Goal: Task Accomplishment & Management: Manage account settings

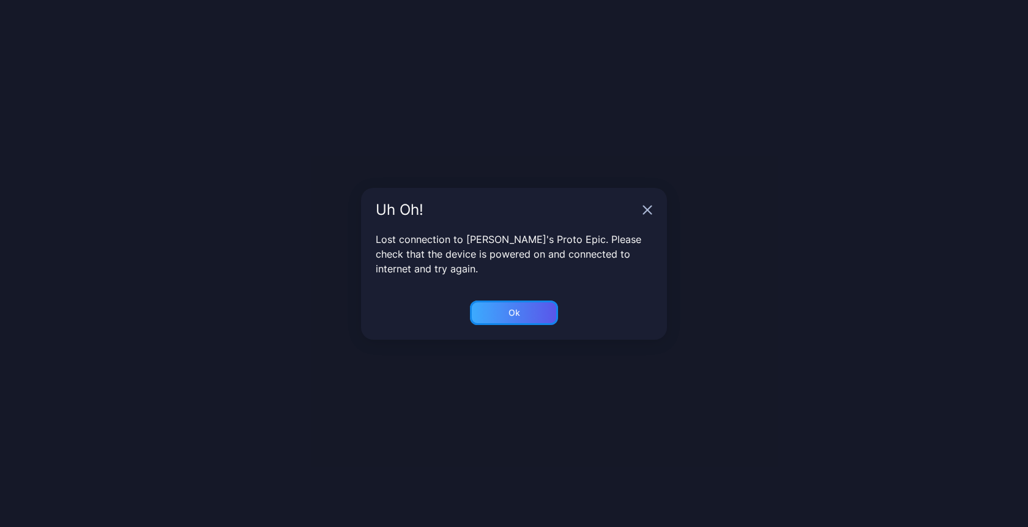
scroll to position [45, 0]
click at [516, 311] on div "Ok" at bounding box center [515, 313] width 12 height 10
click at [514, 316] on div "Ok" at bounding box center [515, 313] width 12 height 10
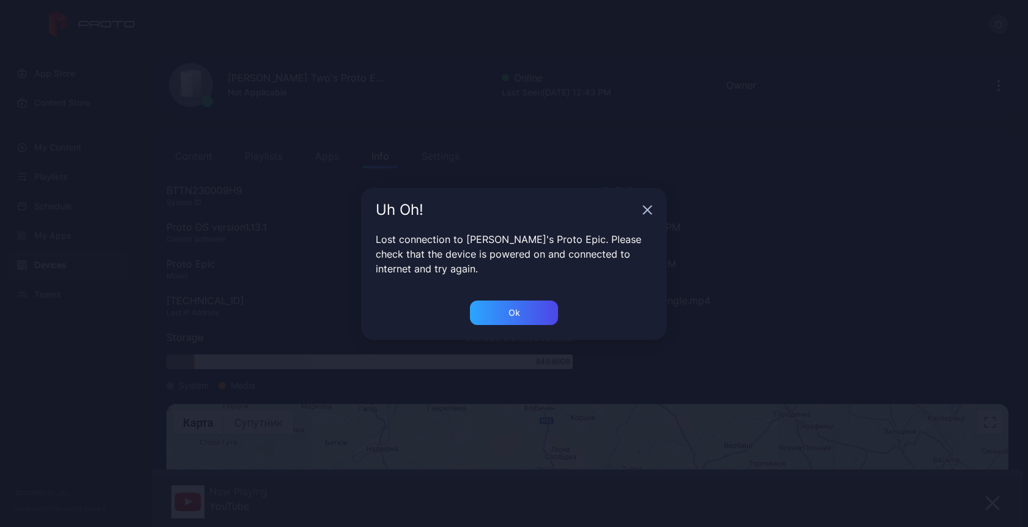
click at [649, 210] on icon "button" at bounding box center [648, 210] width 8 height 8
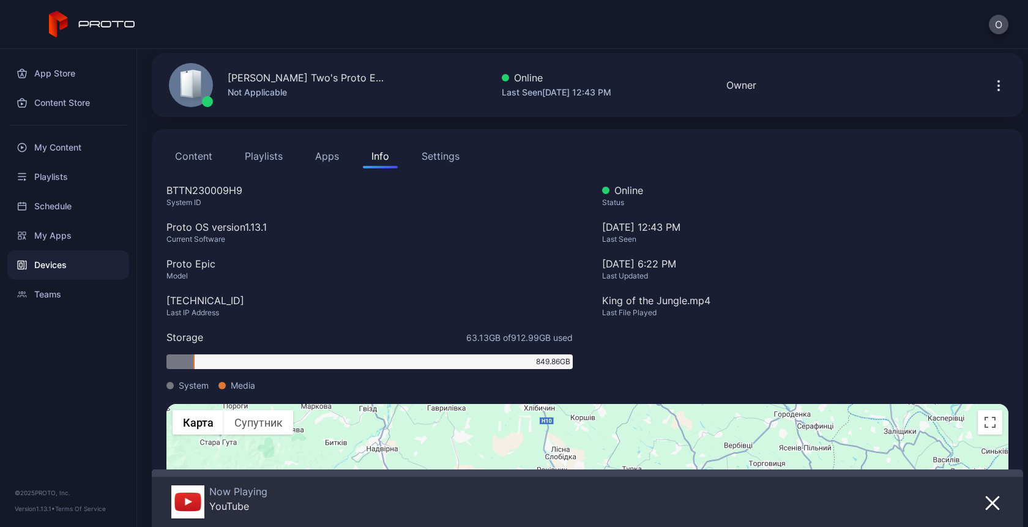
scroll to position [0, 0]
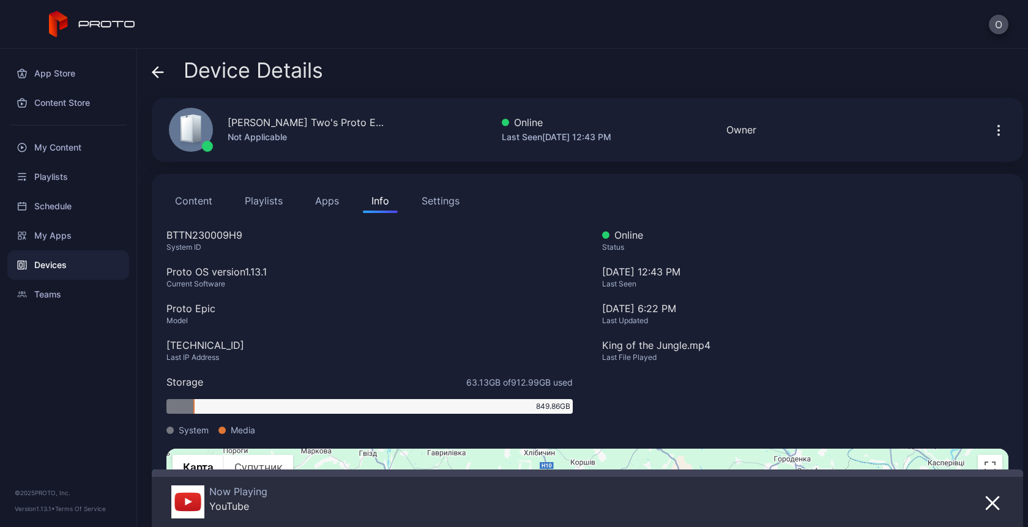
click at [160, 79] on span at bounding box center [158, 70] width 12 height 23
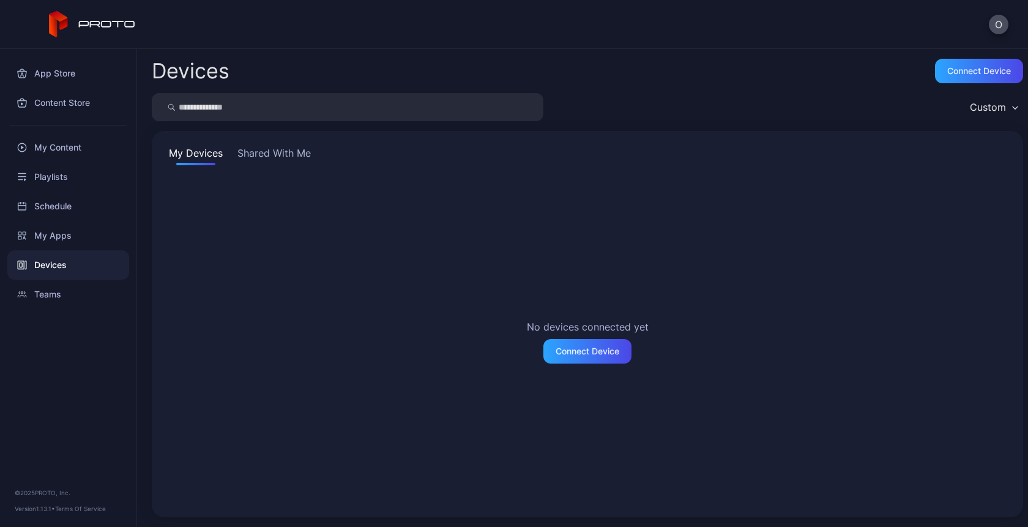
click at [66, 261] on div "Devices" at bounding box center [68, 264] width 122 height 29
click at [56, 266] on div "Devices" at bounding box center [68, 264] width 122 height 29
click at [592, 342] on div "Connect Device" at bounding box center [587, 351] width 88 height 24
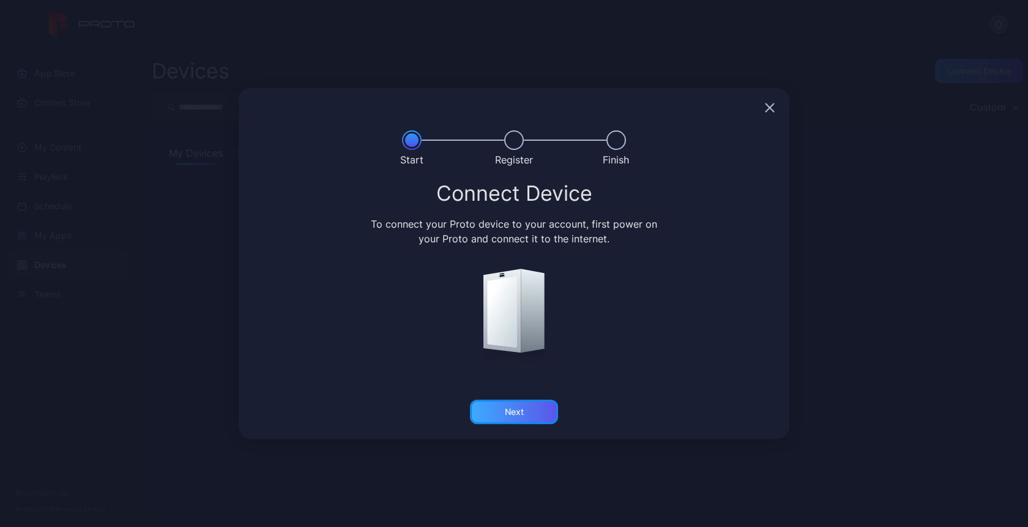
click at [528, 405] on div "Next" at bounding box center [514, 412] width 88 height 24
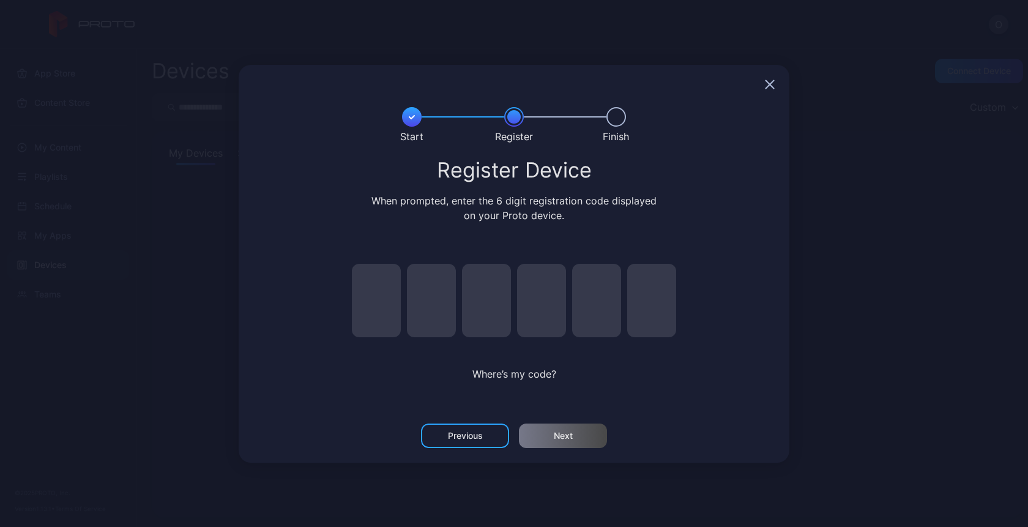
click at [376, 307] on input "pin code 1 of 6" at bounding box center [376, 300] width 49 height 73
type input "*"
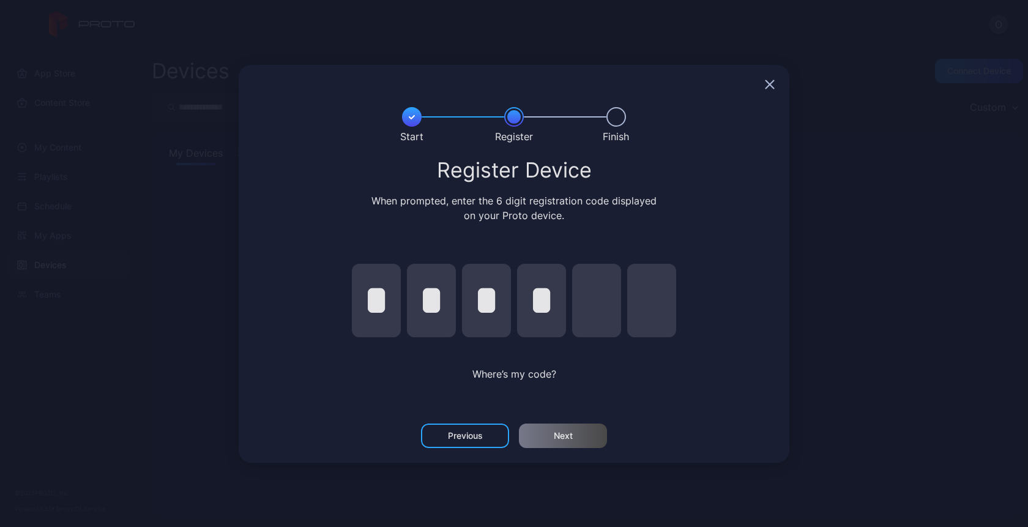
type input "*"
click at [558, 433] on div "Next" at bounding box center [563, 436] width 19 height 10
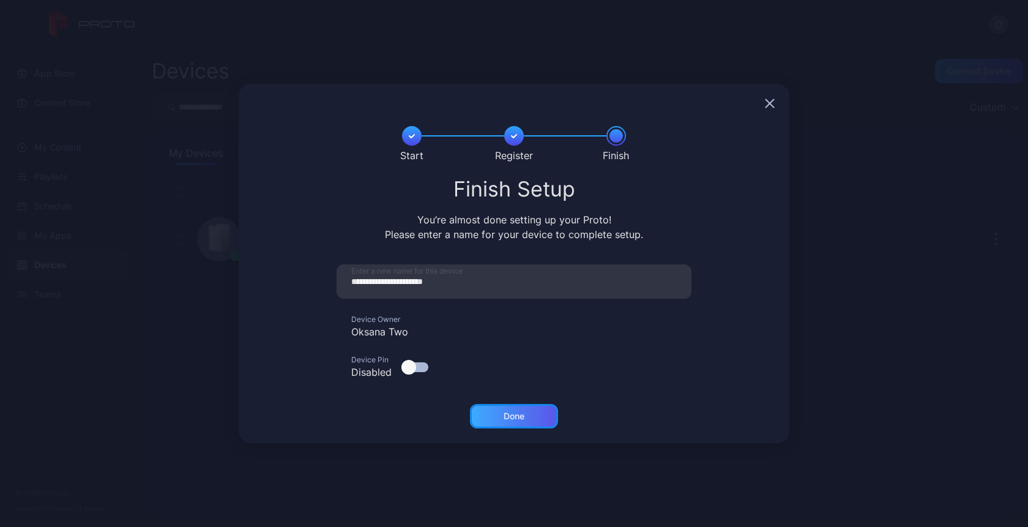
click at [503, 428] on div "Done" at bounding box center [514, 416] width 88 height 24
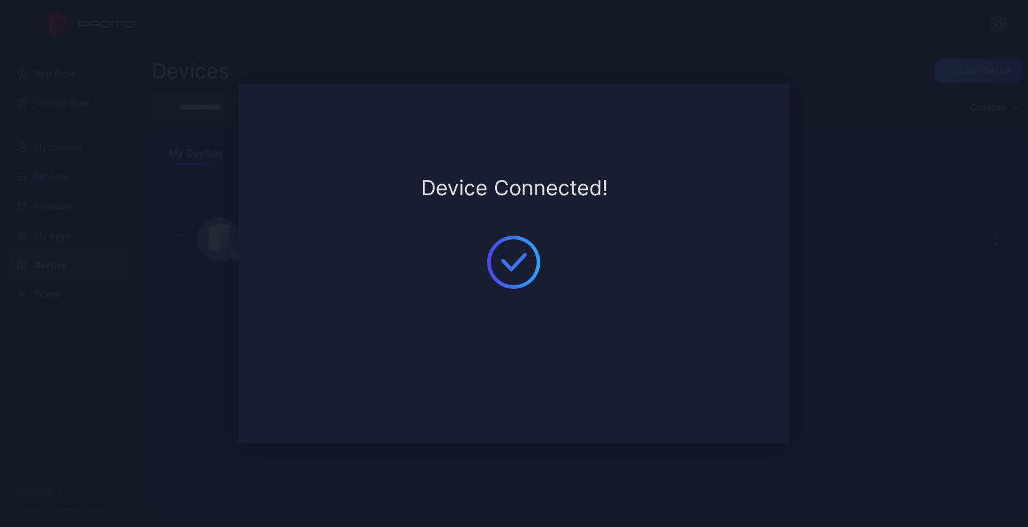
click at [512, 469] on div "**********" at bounding box center [514, 263] width 1028 height 527
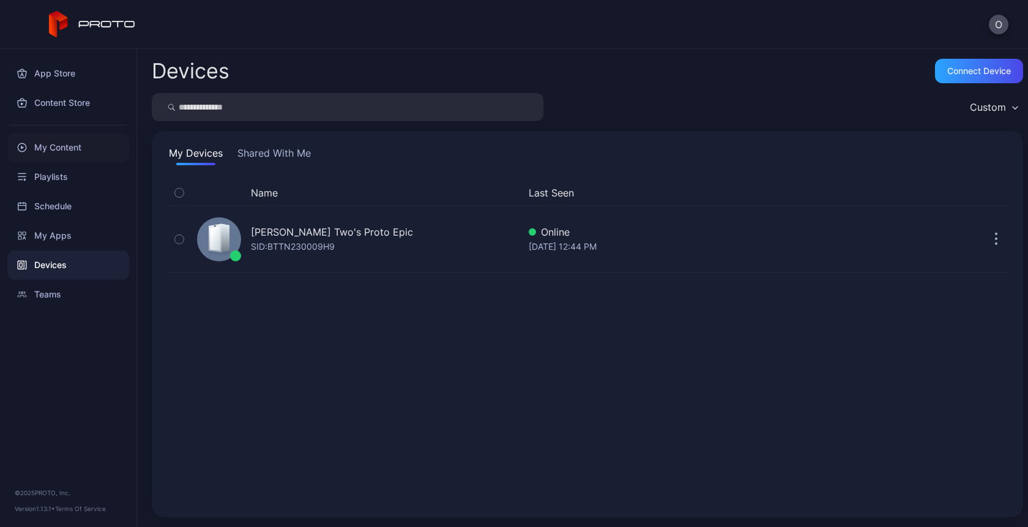
click at [61, 148] on div "My Content" at bounding box center [68, 147] width 122 height 29
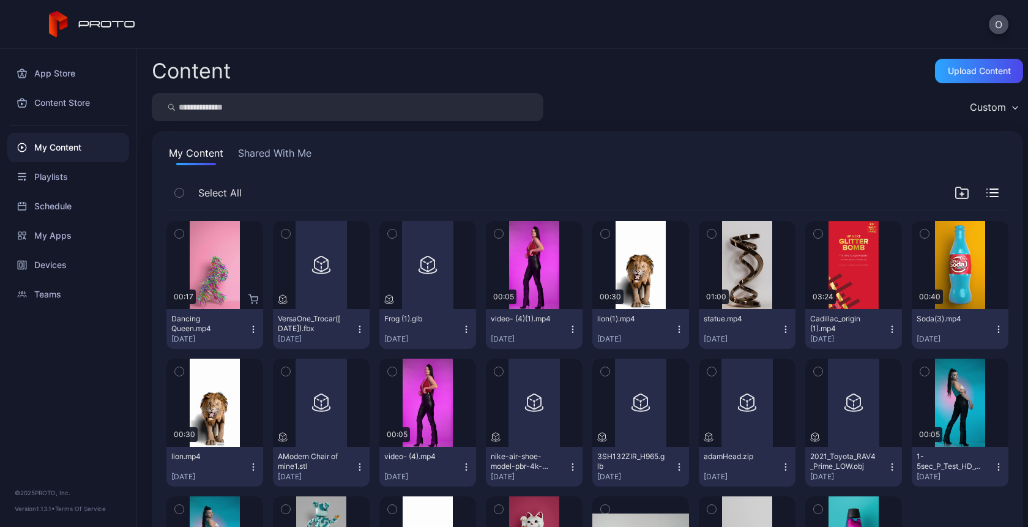
click at [178, 237] on icon "button" at bounding box center [179, 233] width 9 height 13
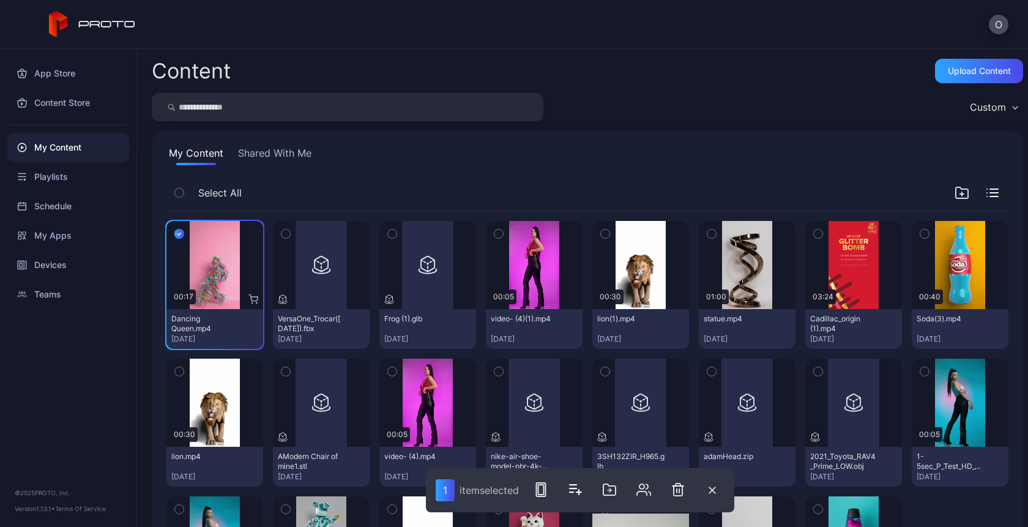
click at [286, 237] on icon "button" at bounding box center [286, 233] width 9 height 13
click at [486, 233] on button "button" at bounding box center [499, 234] width 26 height 26
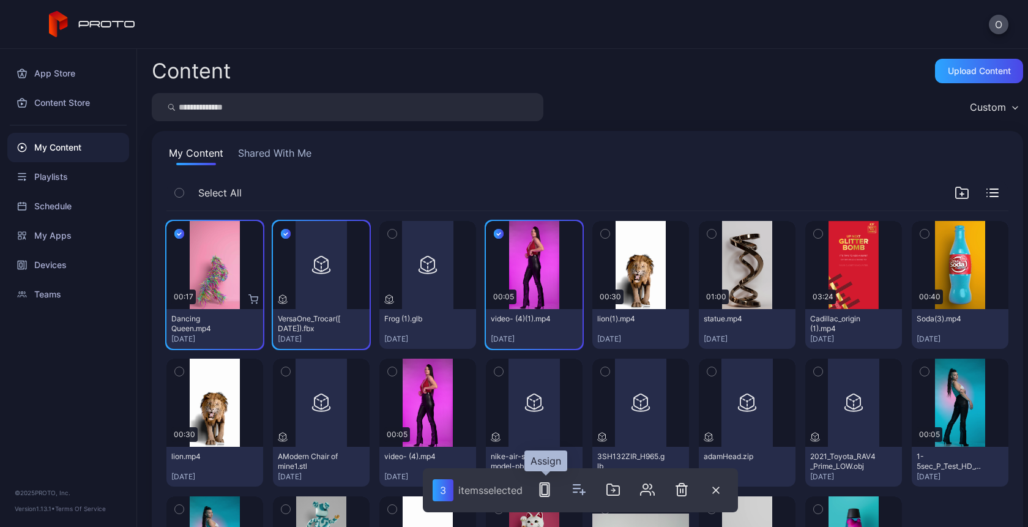
click at [548, 495] on icon "button" at bounding box center [544, 489] width 15 height 15
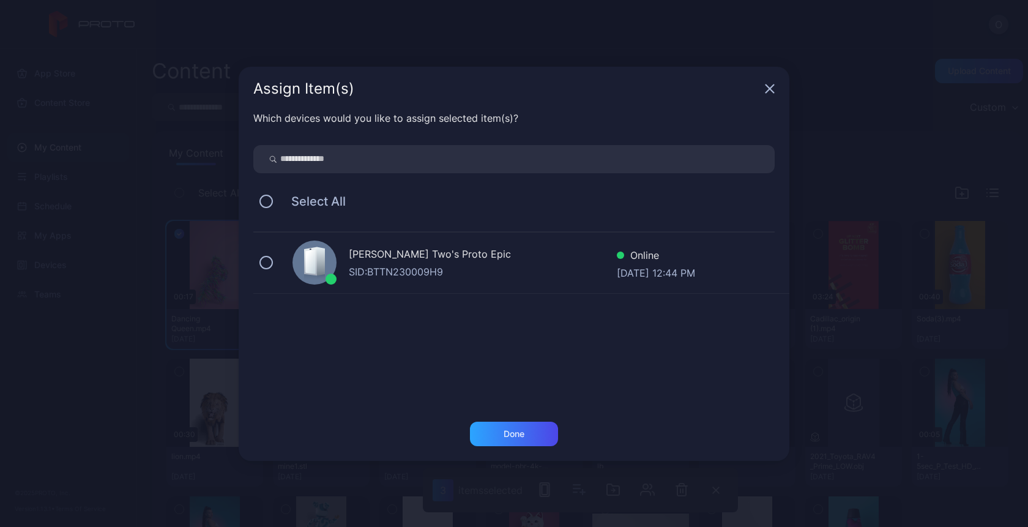
click at [412, 258] on div "[PERSON_NAME] Two's Proto Epic" at bounding box center [483, 256] width 268 height 18
click at [502, 430] on div "Done" at bounding box center [514, 434] width 88 height 24
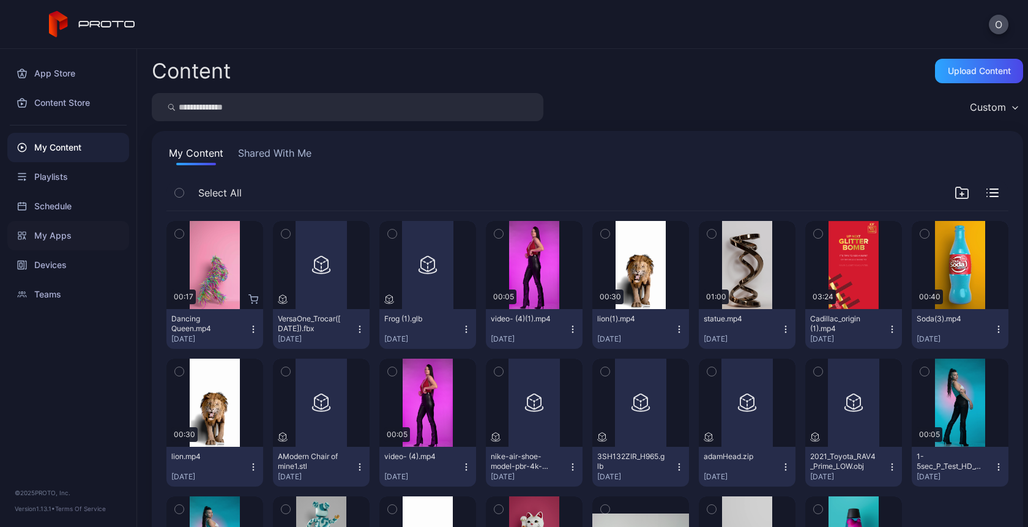
click at [47, 231] on div "My Apps" at bounding box center [68, 235] width 122 height 29
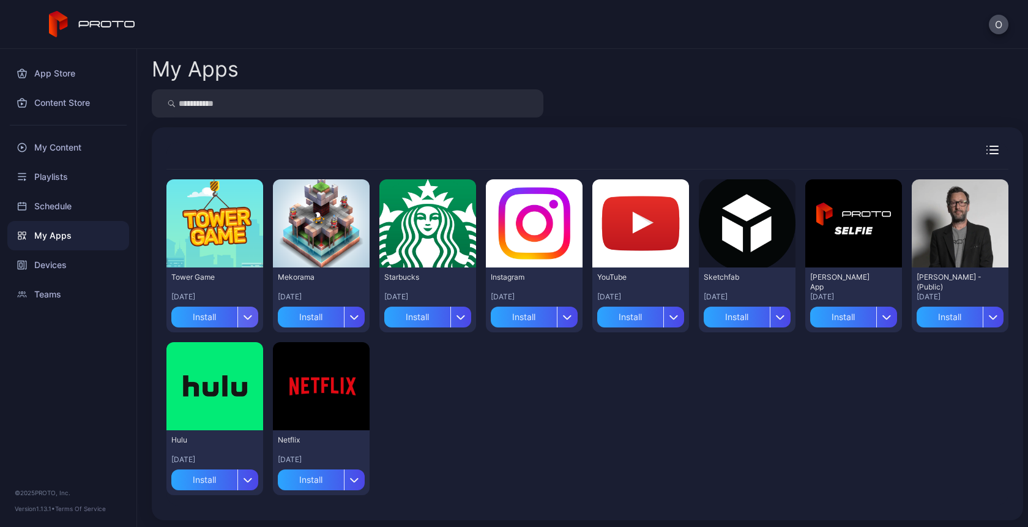
click at [249, 316] on icon "button" at bounding box center [248, 318] width 7 height 4
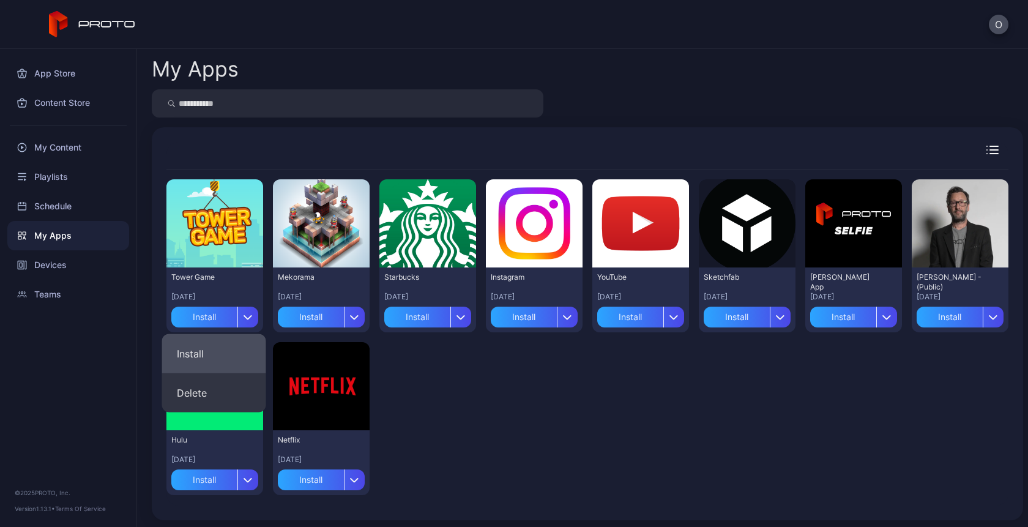
click at [207, 358] on button "Install" at bounding box center [214, 353] width 104 height 39
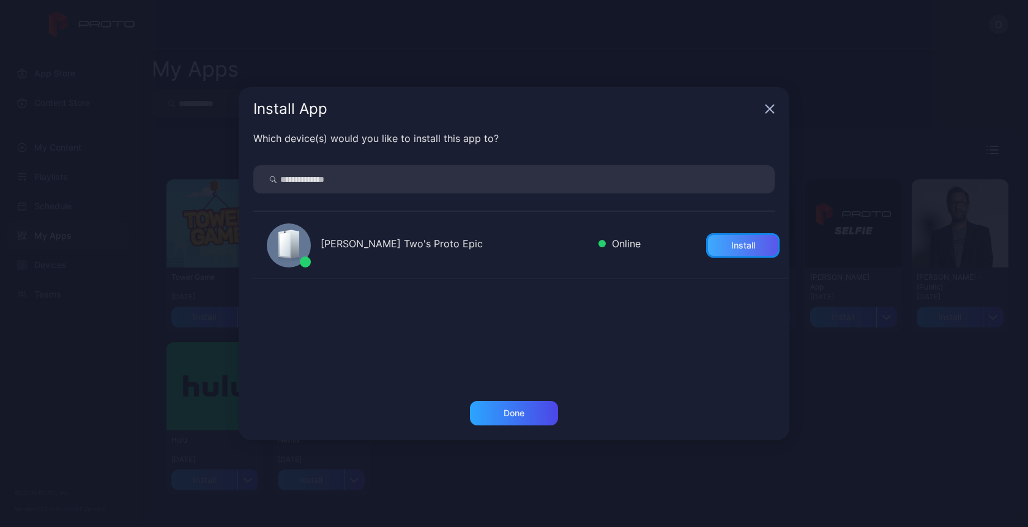
click at [714, 243] on div "Install" at bounding box center [742, 245] width 73 height 24
click at [526, 405] on div "Done" at bounding box center [514, 413] width 88 height 24
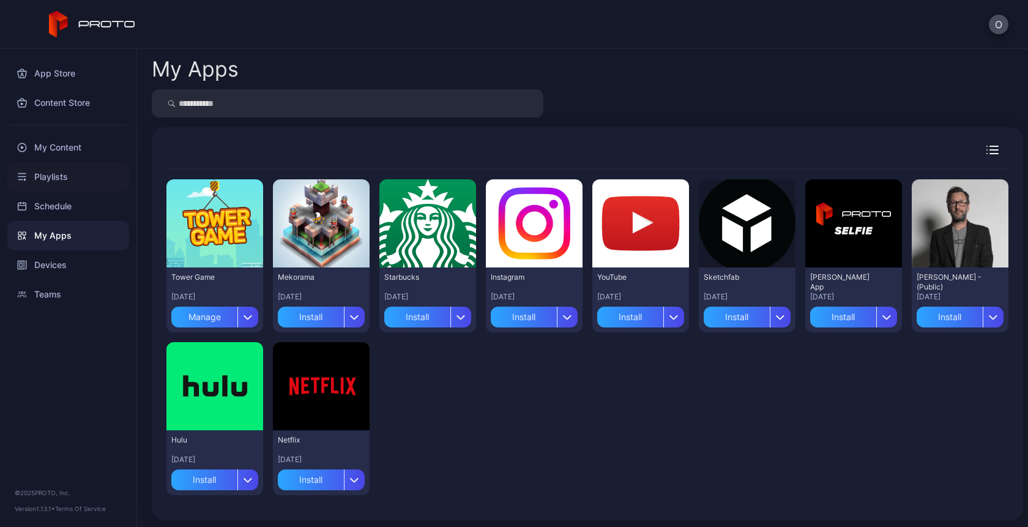
click at [56, 177] on div "Playlists" at bounding box center [68, 176] width 122 height 29
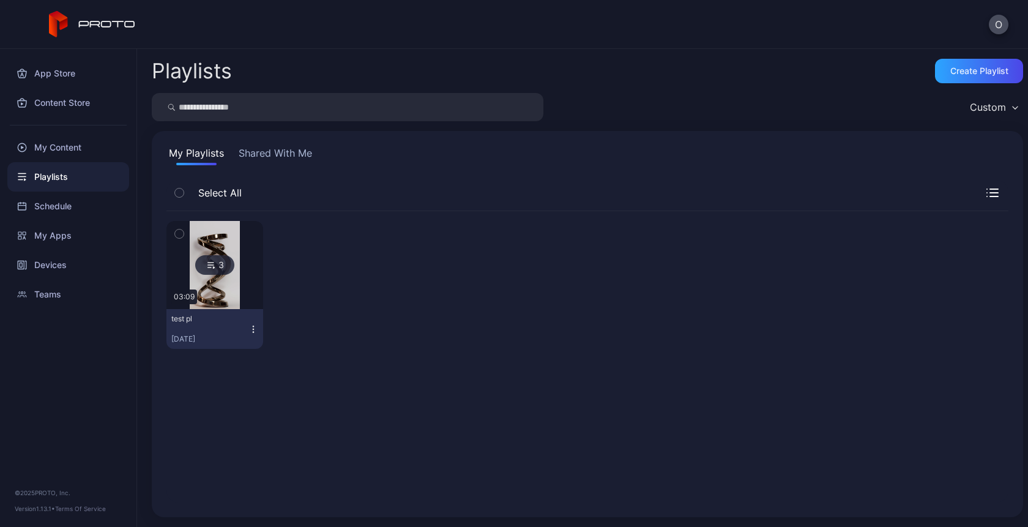
click at [250, 334] on button "test pl [DATE]" at bounding box center [214, 329] width 97 height 40
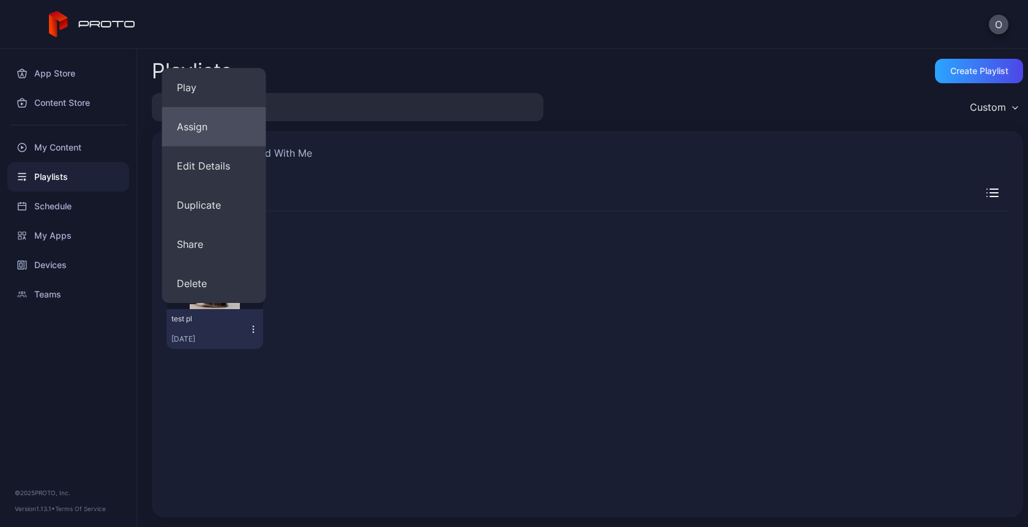
click at [192, 132] on button "Assign" at bounding box center [214, 126] width 104 height 39
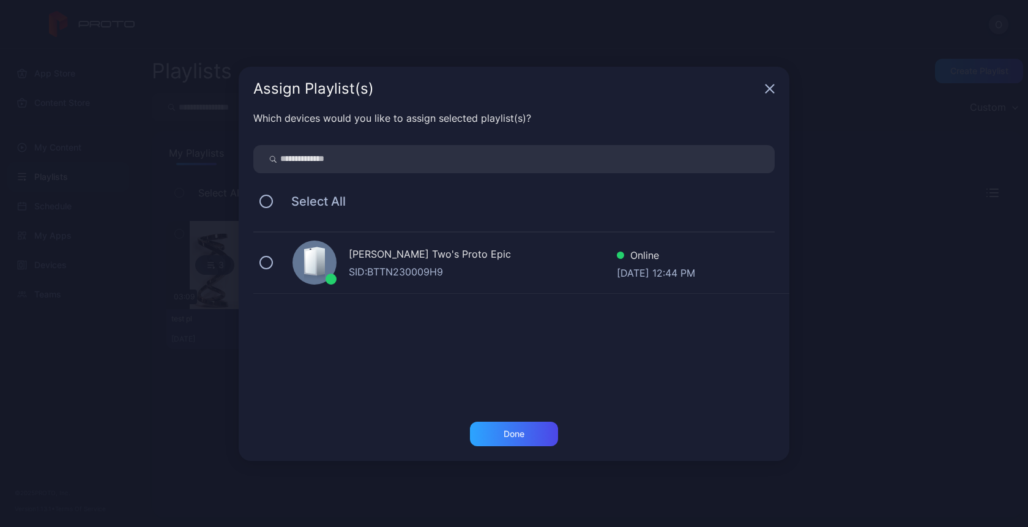
click at [437, 266] on div "SID: BTTN230009H9" at bounding box center [483, 271] width 268 height 15
click at [508, 426] on div "Done" at bounding box center [514, 434] width 88 height 24
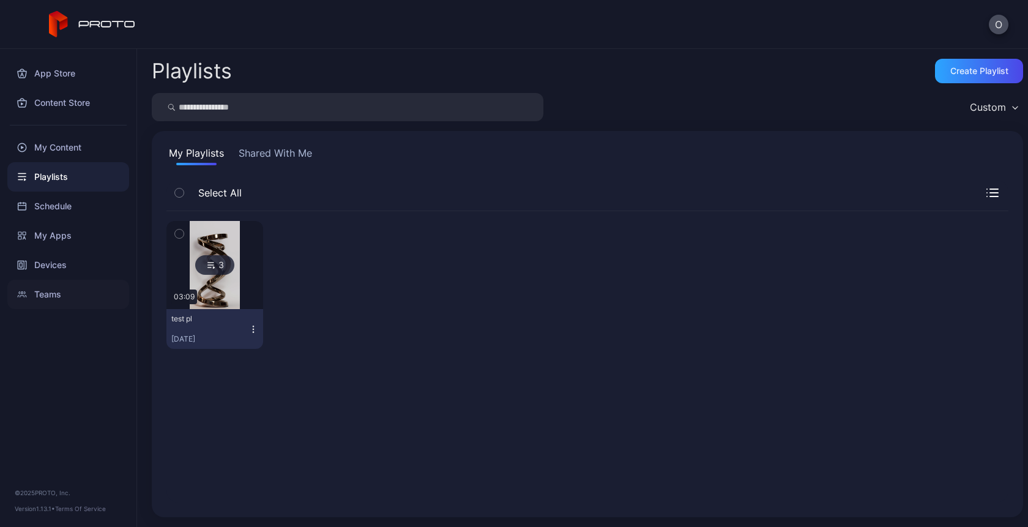
click at [40, 283] on div "Teams" at bounding box center [68, 294] width 122 height 29
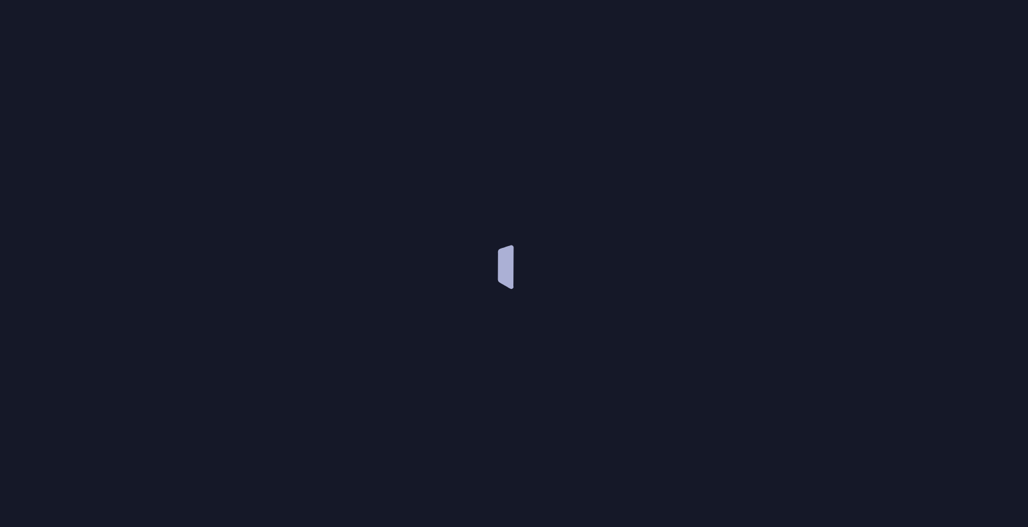
click at [42, 269] on div at bounding box center [514, 263] width 1028 height 527
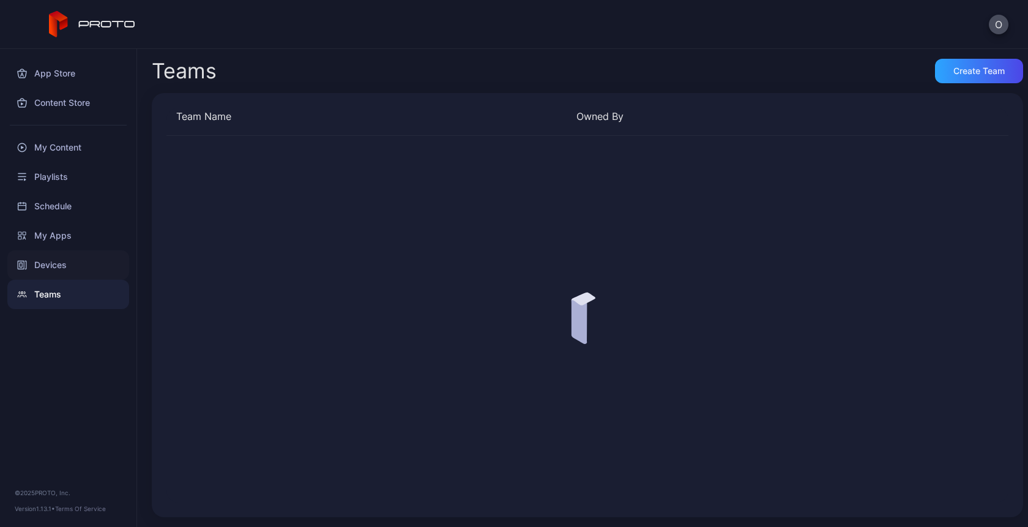
click at [56, 265] on div "Devices" at bounding box center [68, 264] width 122 height 29
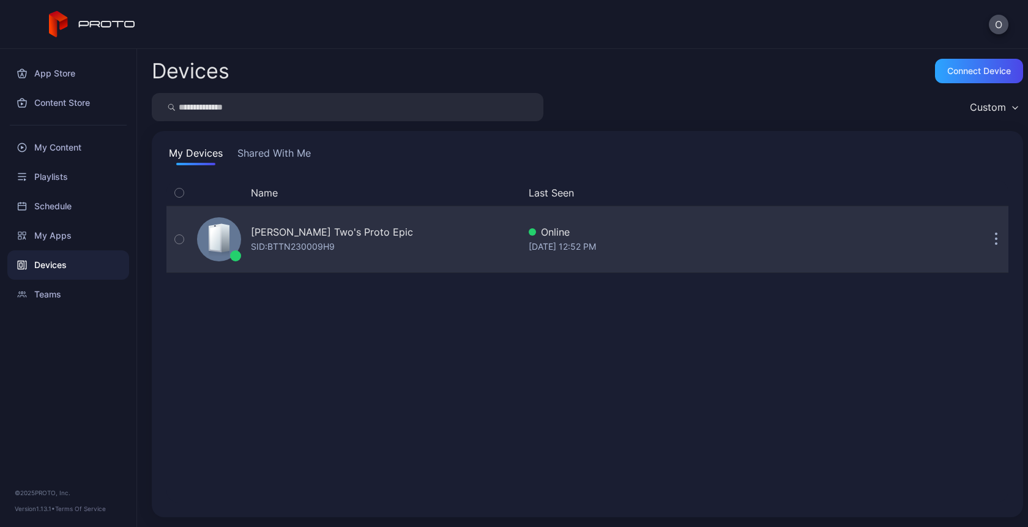
click at [449, 228] on div "Oksana Two's Proto Epic SID: BTTN230009H9" at bounding box center [355, 239] width 327 height 61
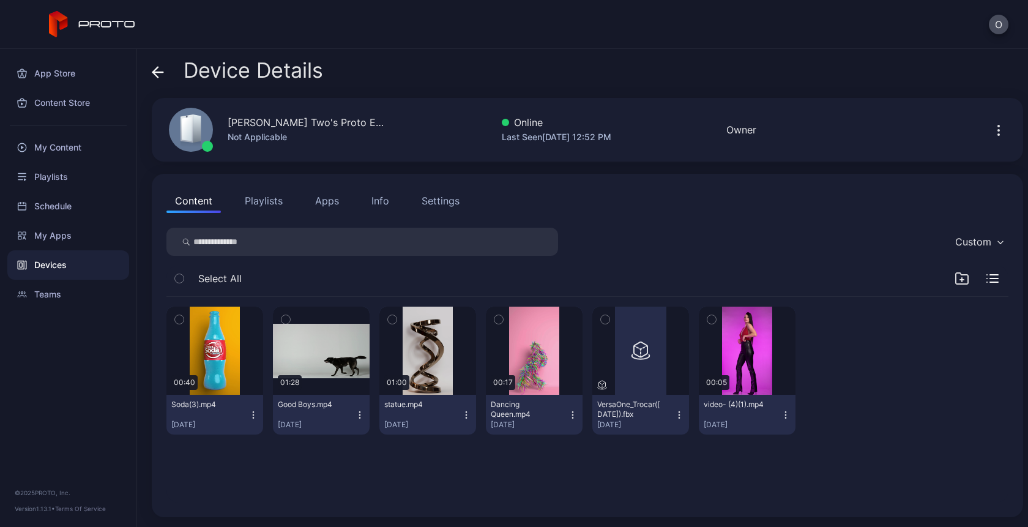
click at [266, 201] on button "Playlists" at bounding box center [263, 200] width 55 height 24
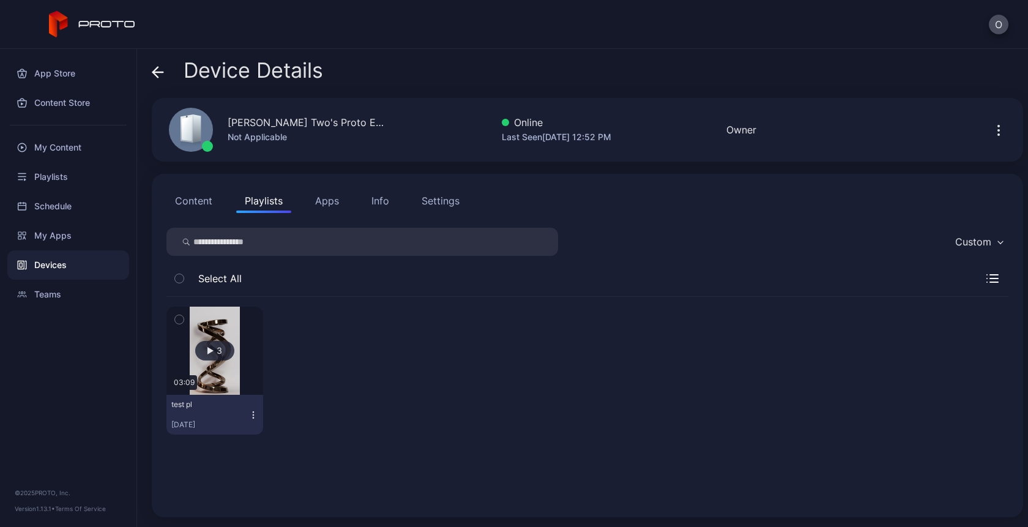
click at [328, 201] on button "Apps" at bounding box center [327, 200] width 41 height 24
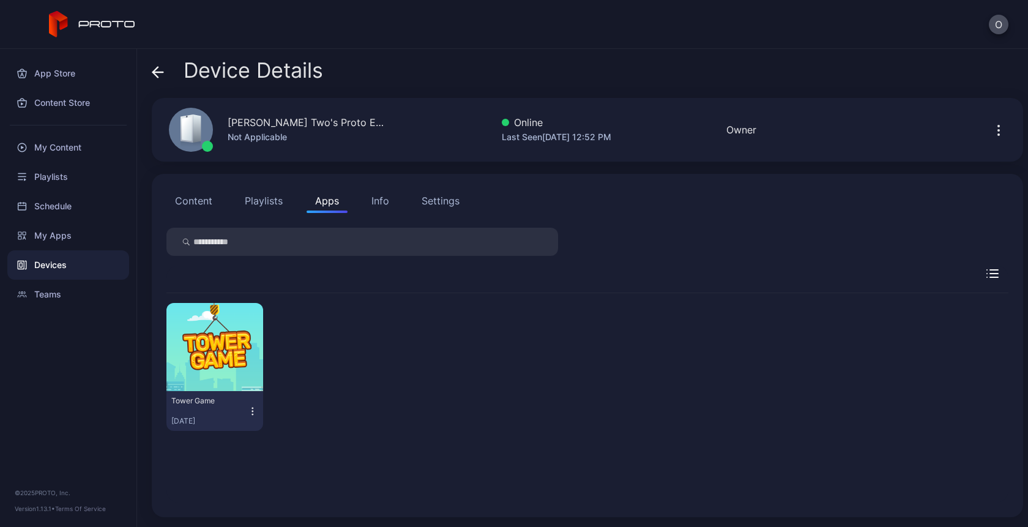
click at [382, 200] on div "Info" at bounding box center [380, 200] width 18 height 15
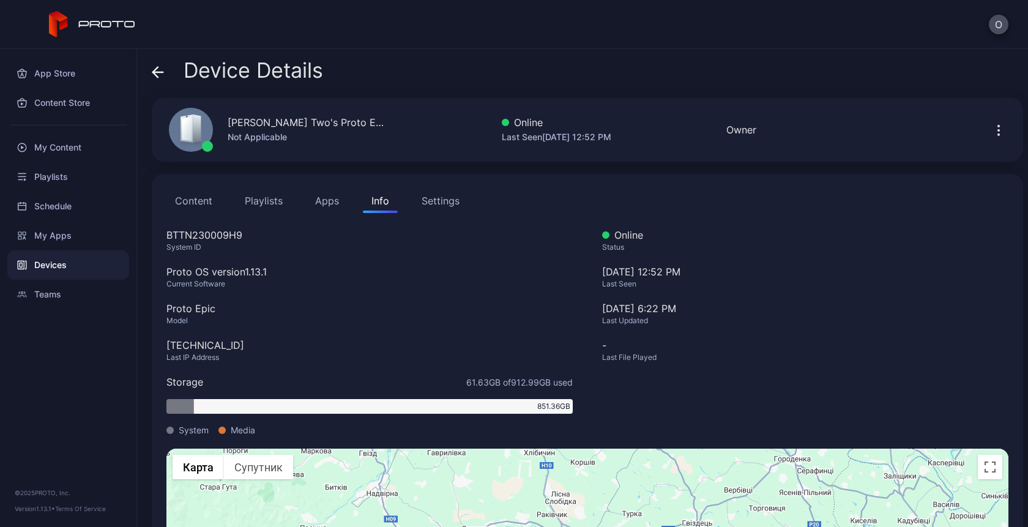
click at [191, 204] on button "Content" at bounding box center [193, 200] width 54 height 24
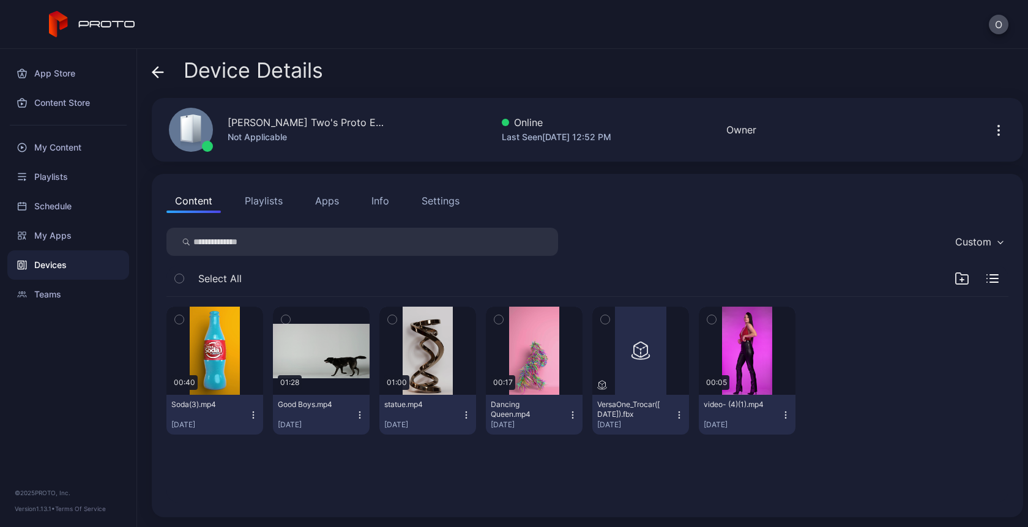
click at [991, 131] on icon "button" at bounding box center [998, 130] width 15 height 15
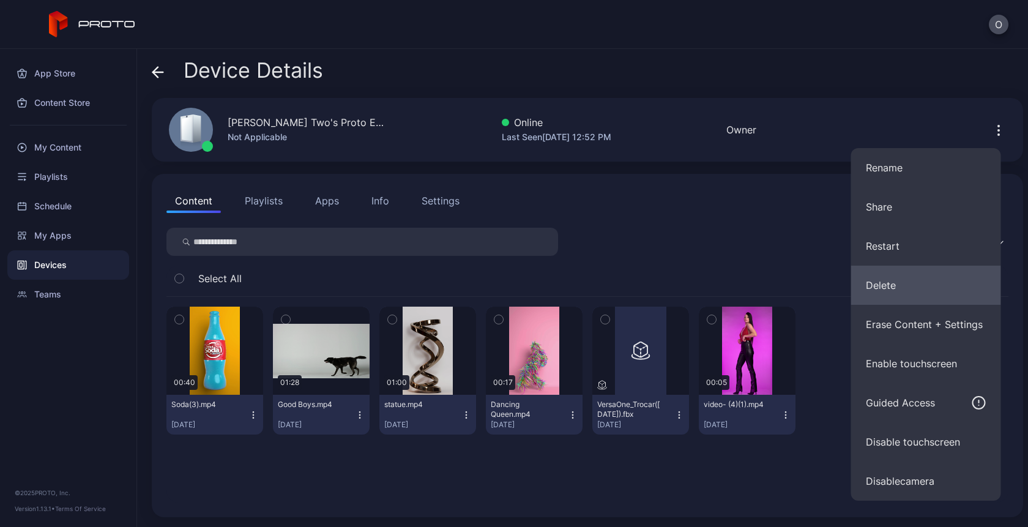
click at [892, 285] on button "Delete" at bounding box center [926, 285] width 150 height 39
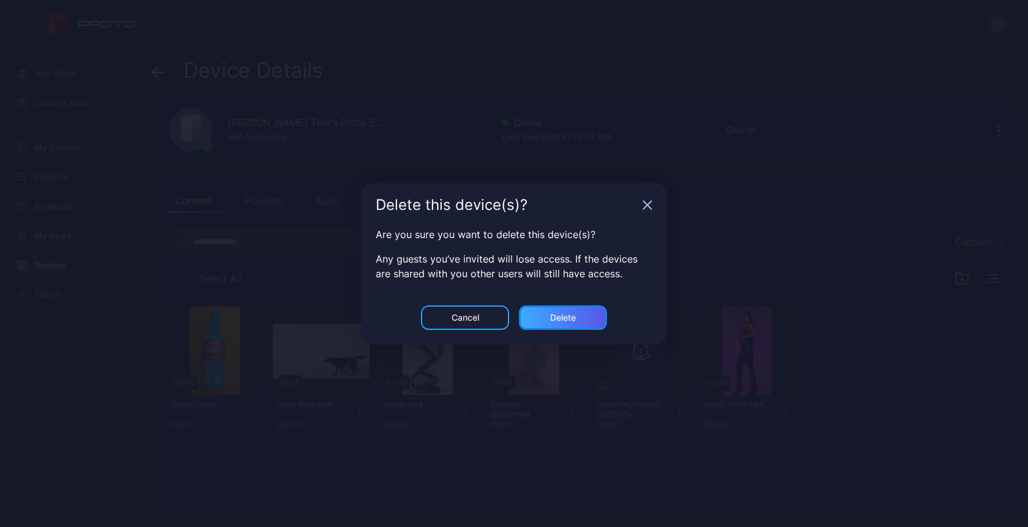
click at [565, 311] on div "Delete" at bounding box center [563, 317] width 88 height 24
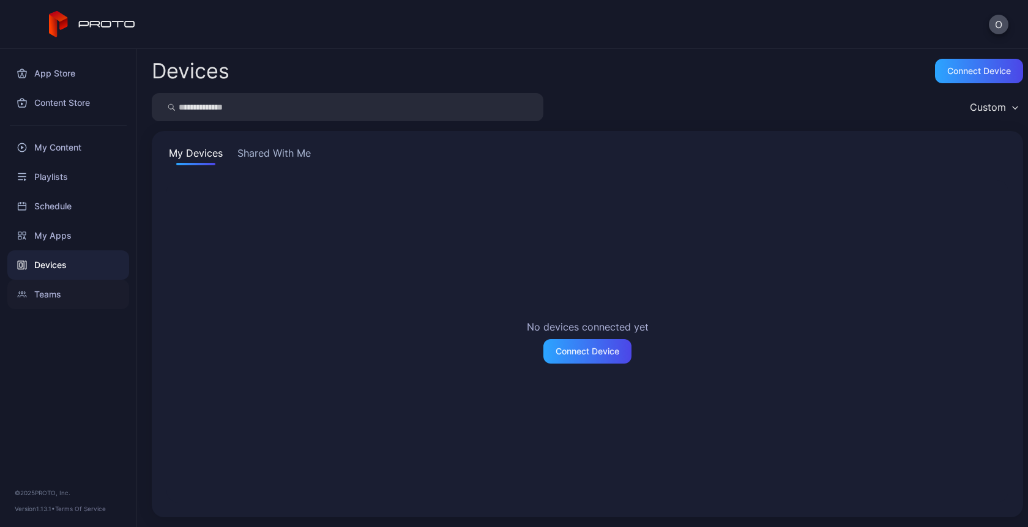
click at [45, 279] on div "App Store Content Store My Content Playlists Schedule My Apps Devices Teams" at bounding box center [68, 179] width 136 height 260
click at [45, 269] on div "Devices" at bounding box center [68, 264] width 122 height 29
click at [585, 357] on div "Connect Device" at bounding box center [587, 351] width 88 height 24
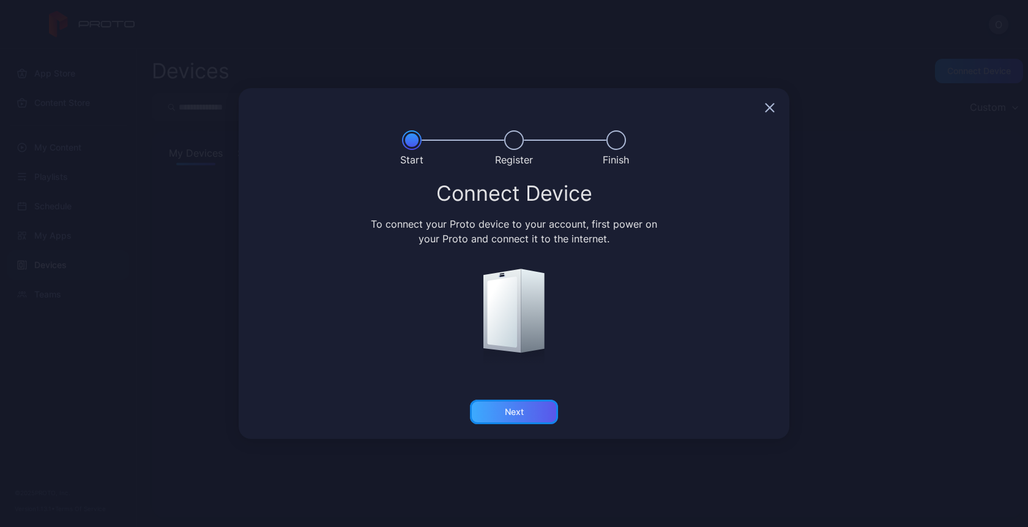
click at [534, 411] on div "Next" at bounding box center [514, 412] width 88 height 24
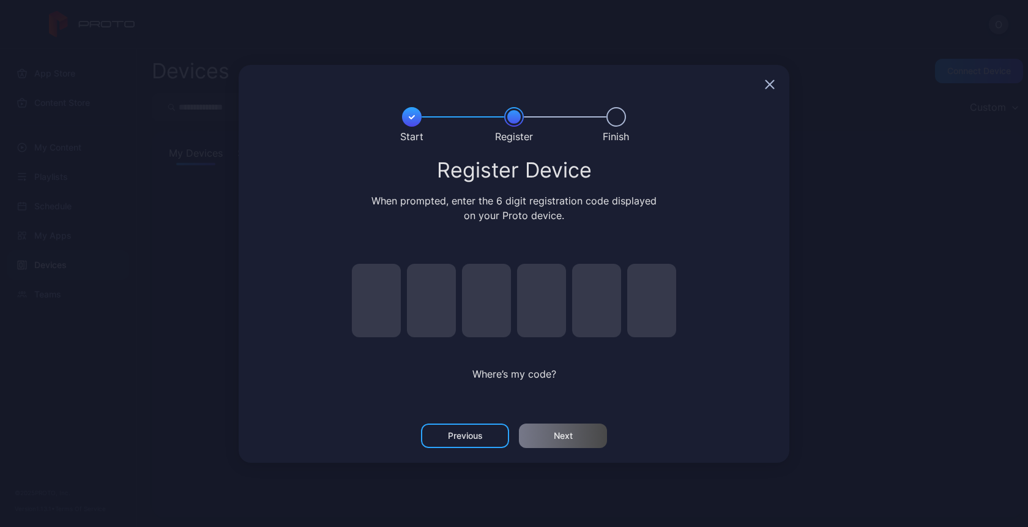
click at [359, 300] on input "pin code 1 of 6" at bounding box center [376, 300] width 49 height 73
type input "*"
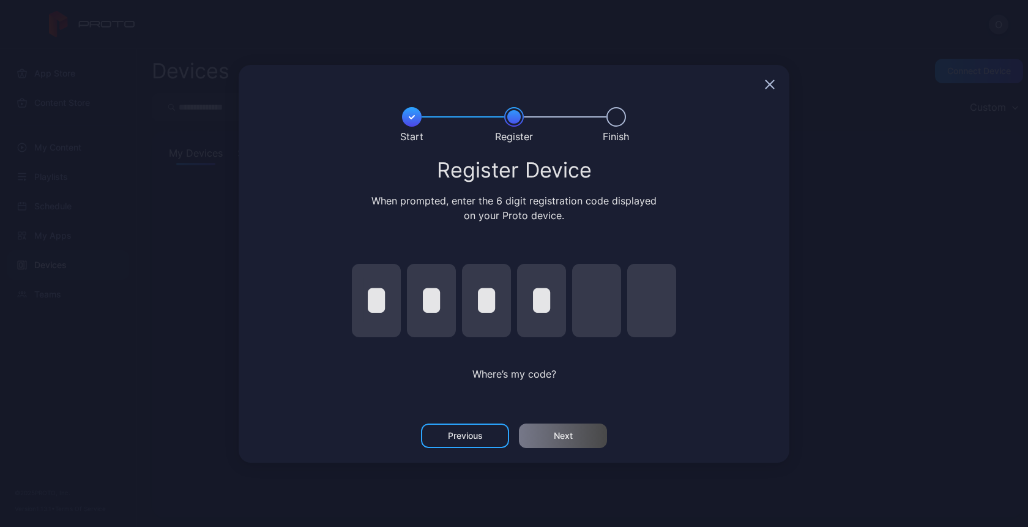
type input "*"
click at [554, 431] on div "Next" at bounding box center [563, 436] width 19 height 10
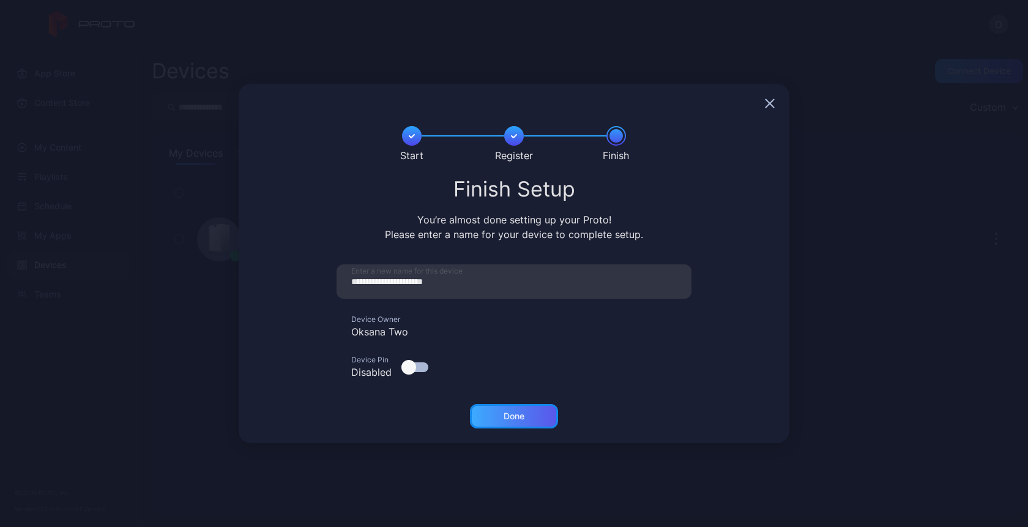
click at [495, 420] on div "Done" at bounding box center [514, 416] width 88 height 24
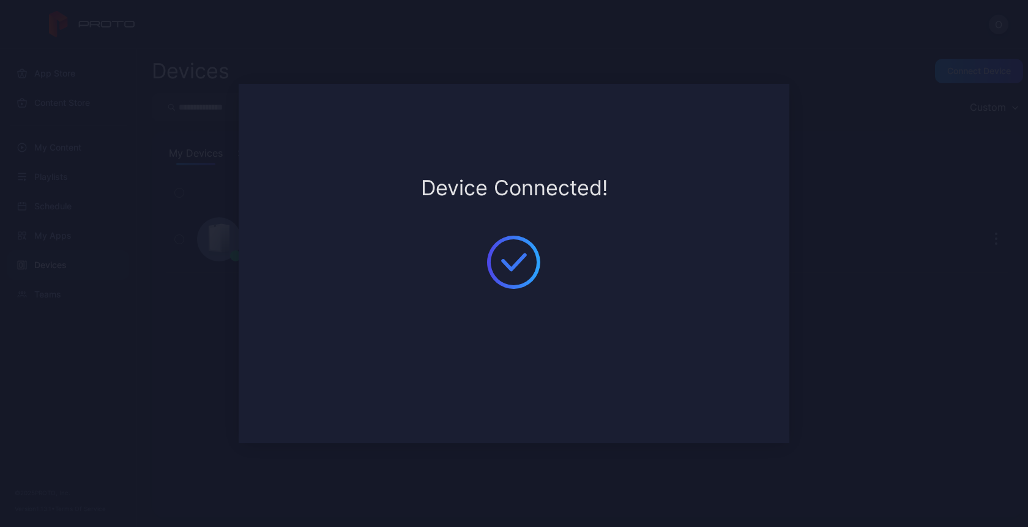
click at [845, 229] on div "**********" at bounding box center [514, 263] width 1028 height 527
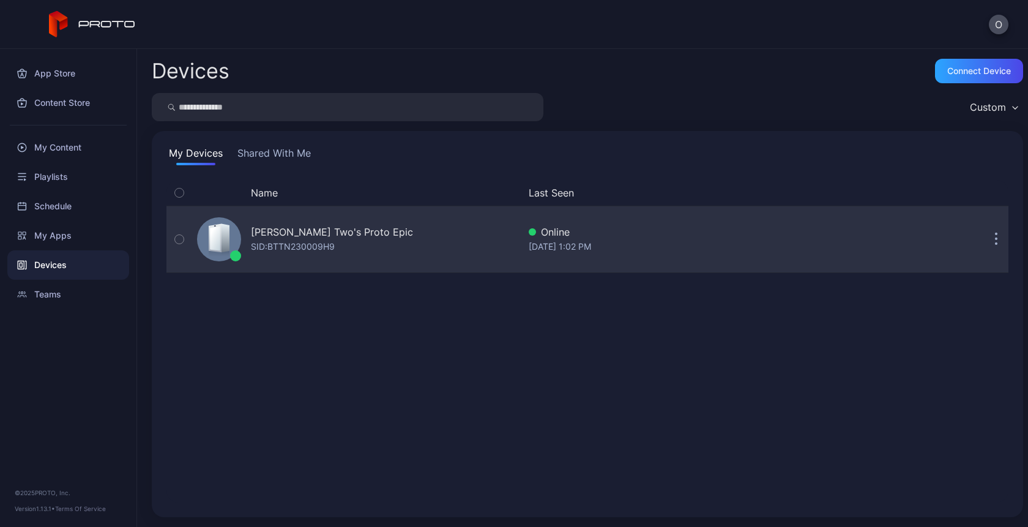
click at [425, 218] on div "Oksana Two's Proto Epic SID: BTTN230009H9" at bounding box center [355, 239] width 327 height 61
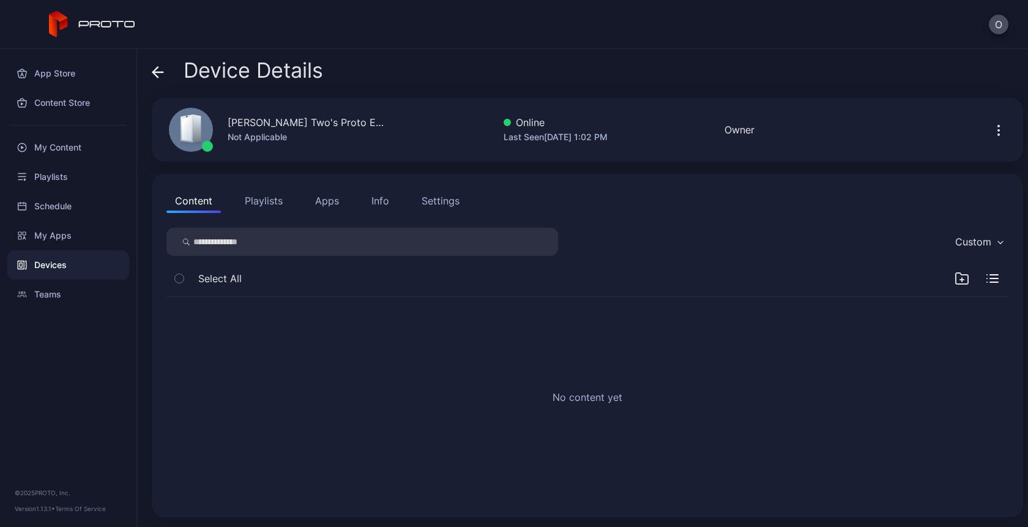
click at [156, 70] on icon at bounding box center [158, 72] width 12 height 12
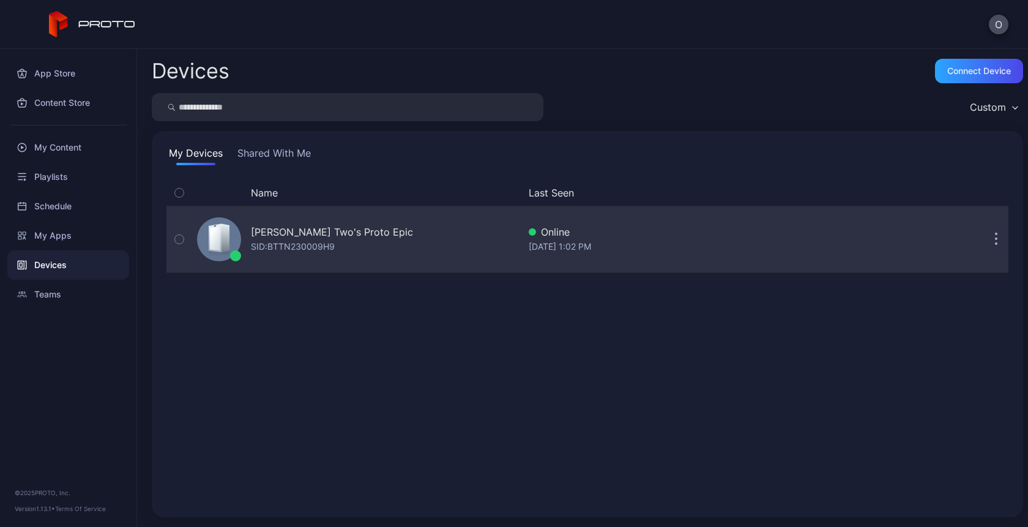
click at [984, 245] on button "button" at bounding box center [996, 239] width 24 height 24
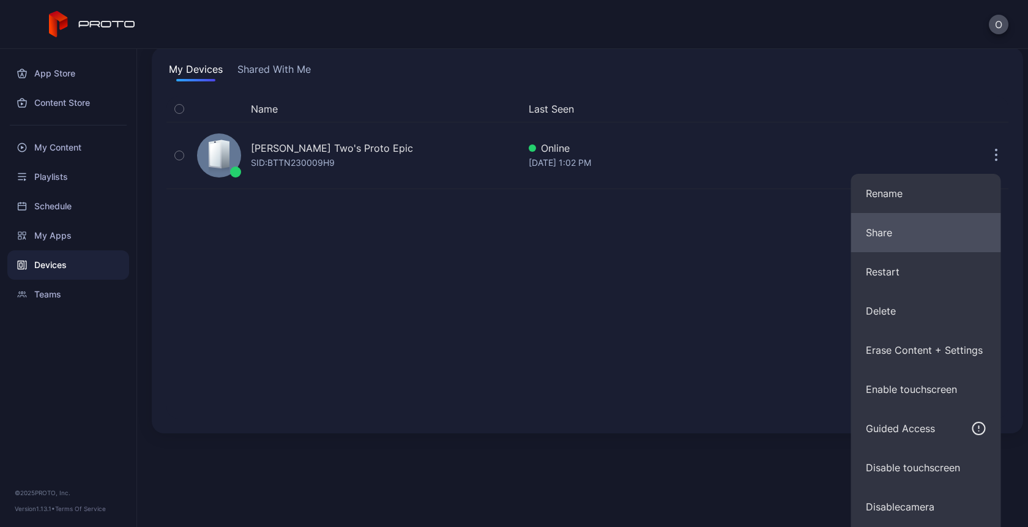
scroll to position [122, 0]
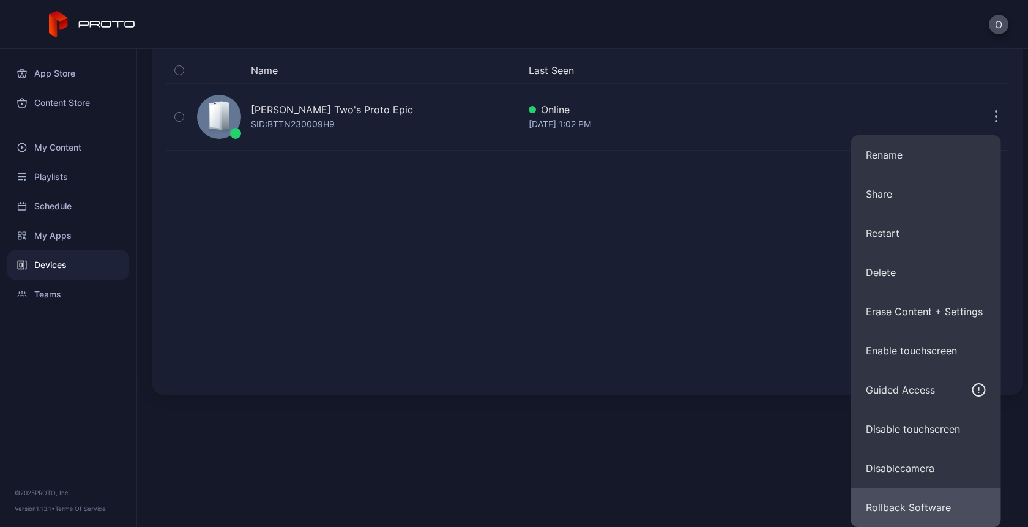
click at [920, 503] on button "Rollback Software" at bounding box center [926, 507] width 150 height 39
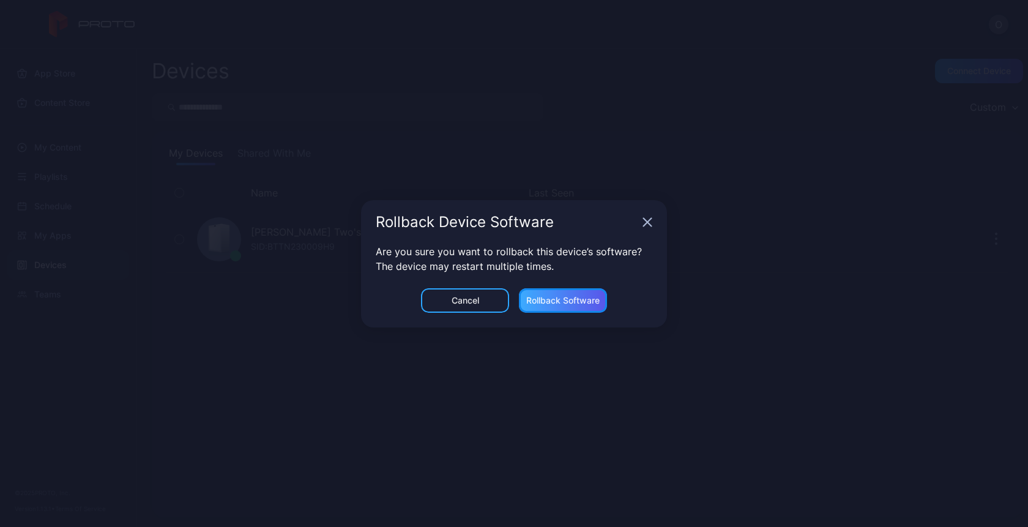
click at [565, 308] on div "Rollback Software" at bounding box center [563, 300] width 88 height 24
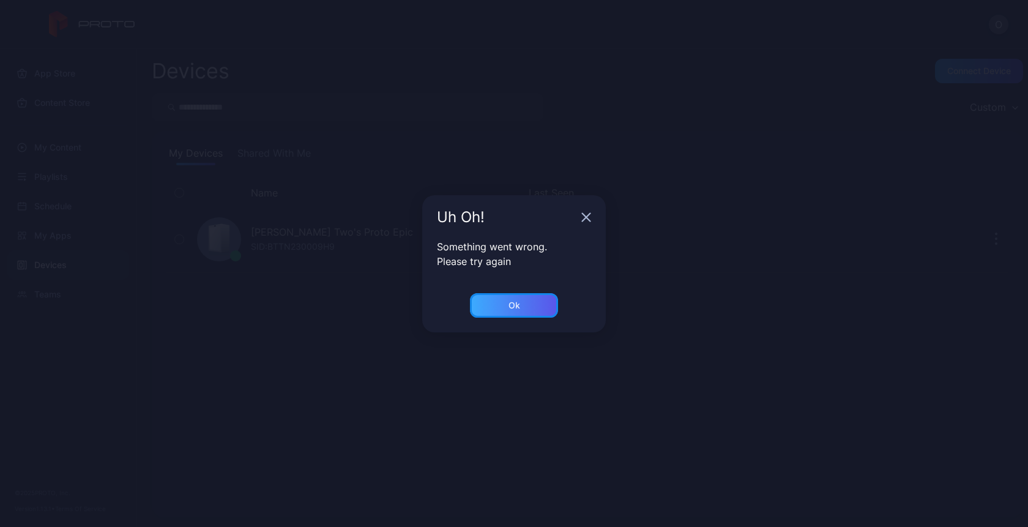
click at [518, 304] on div "Ok" at bounding box center [515, 305] width 12 height 10
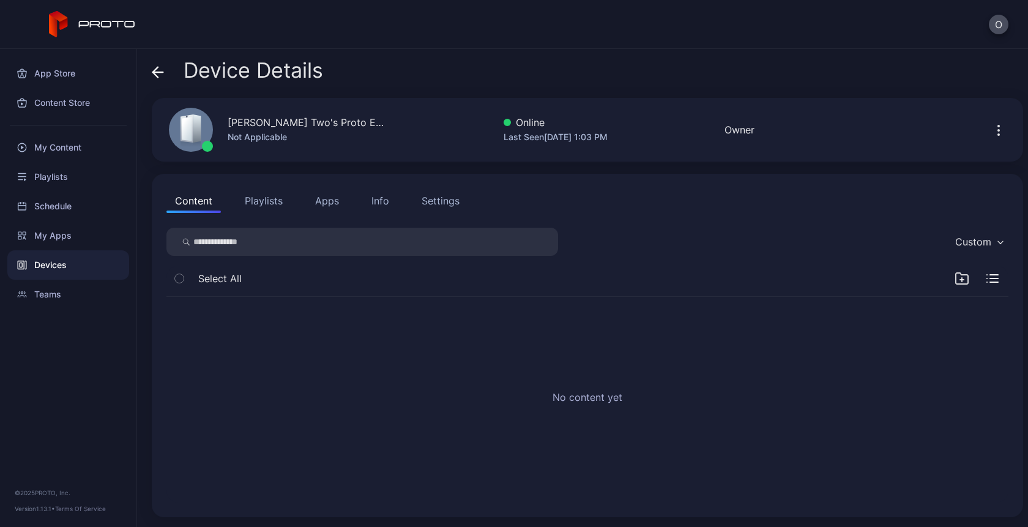
click at [382, 199] on div "Info" at bounding box center [380, 200] width 18 height 15
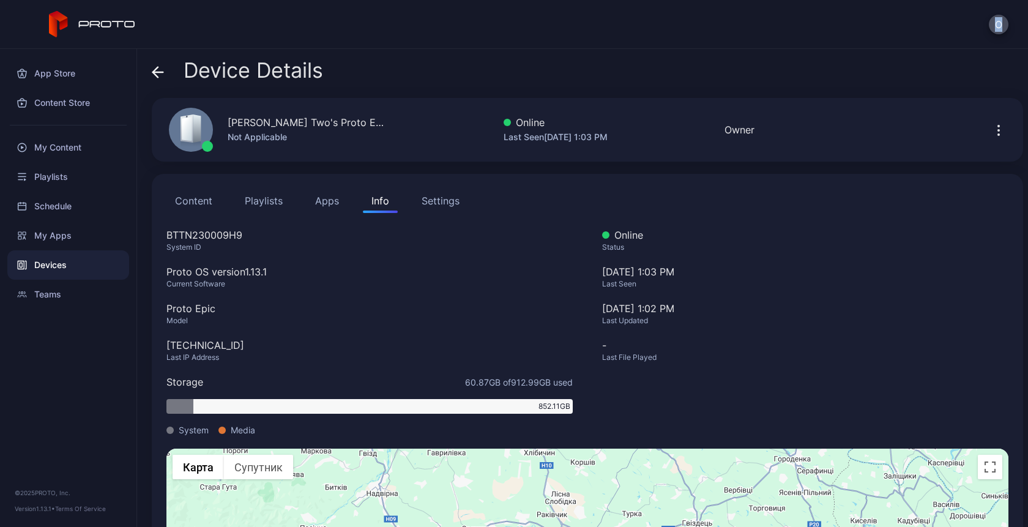
click at [982, 31] on div "O" at bounding box center [514, 24] width 1028 height 49
click at [1001, 23] on button "O" at bounding box center [999, 25] width 20 height 20
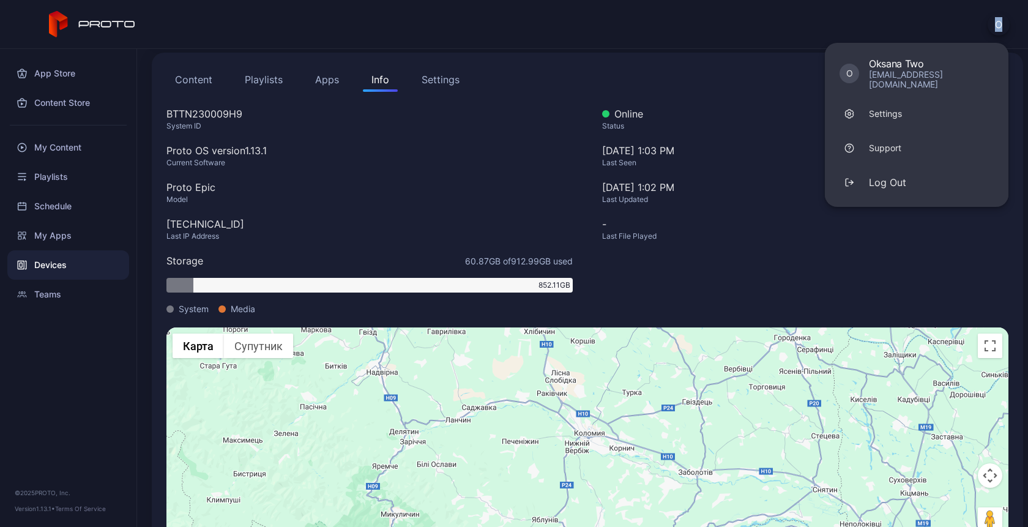
scroll to position [165, 0]
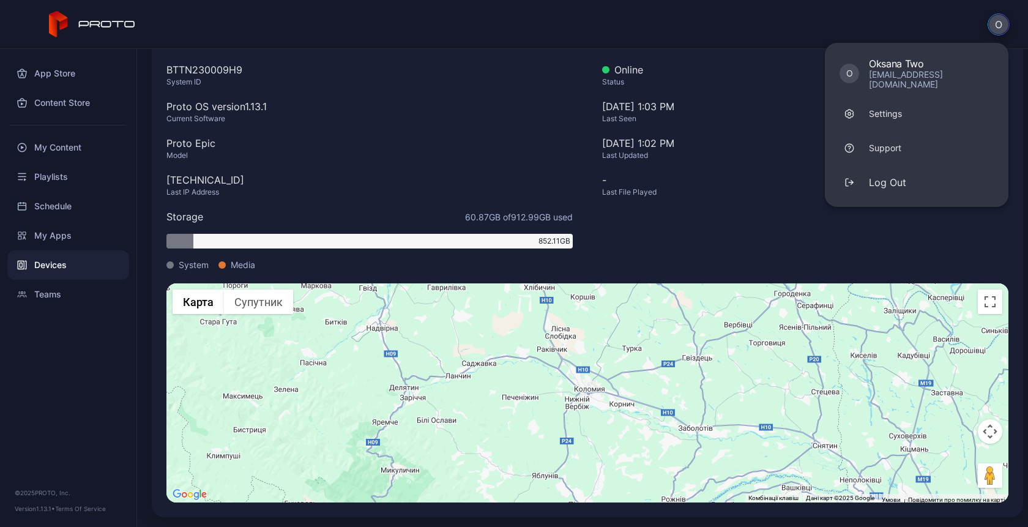
click at [744, 222] on div "Online Status [DATE] 1:03 PM Last Seen [DATE] 1:02 PM Last Updated - Last File …" at bounding box center [805, 172] width 406 height 221
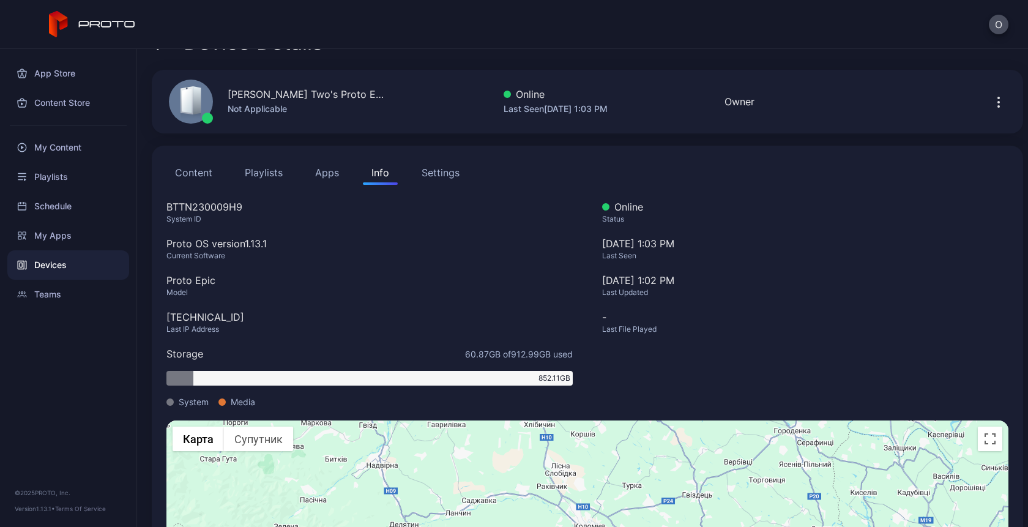
scroll to position [0, 0]
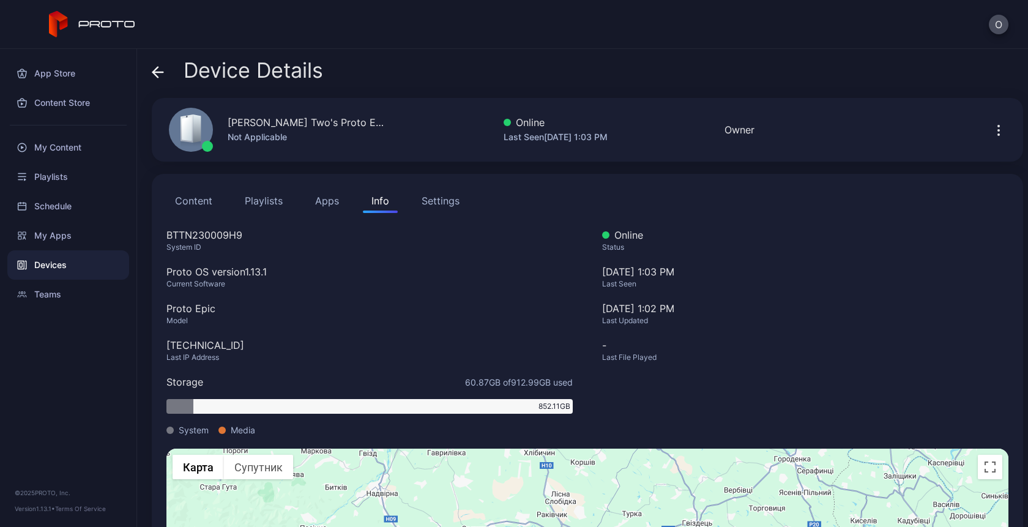
click at [198, 205] on button "Content" at bounding box center [193, 200] width 54 height 24
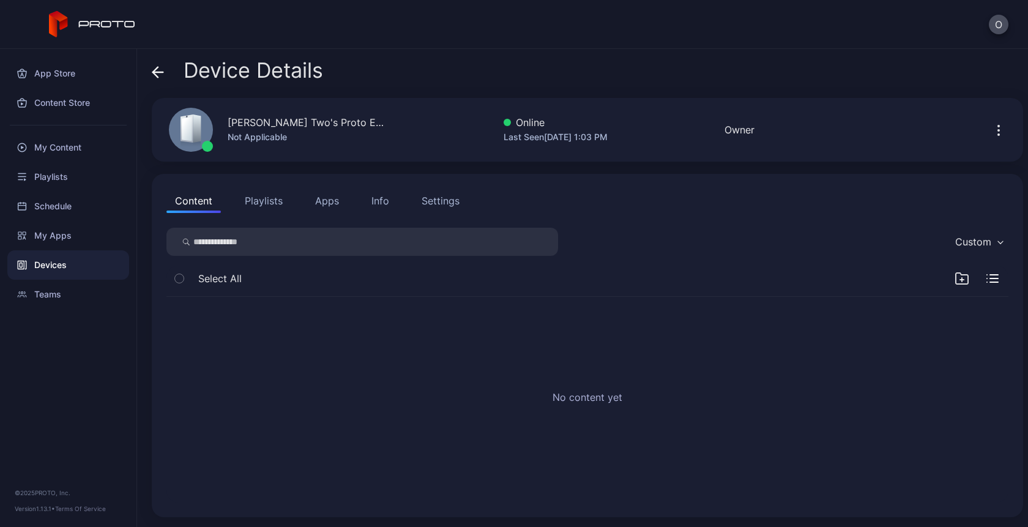
click at [152, 71] on icon at bounding box center [158, 72] width 12 height 12
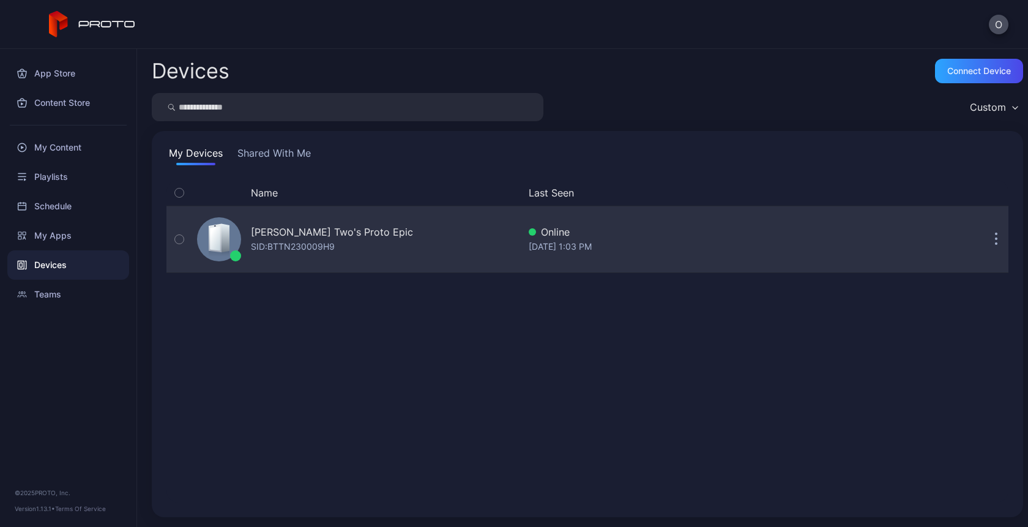
click at [326, 246] on div "SID: BTTN230009H9" at bounding box center [293, 246] width 84 height 15
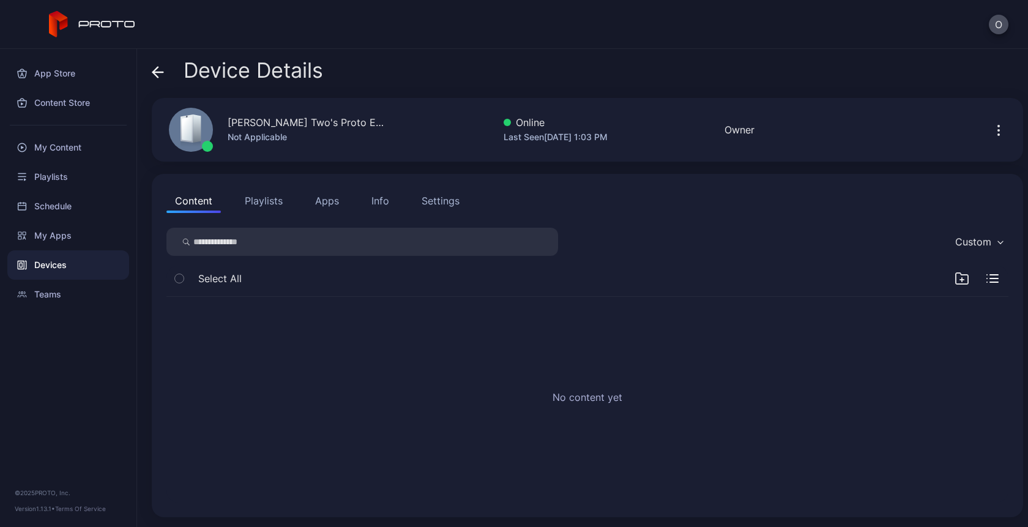
click at [375, 200] on div "Info" at bounding box center [380, 200] width 18 height 15
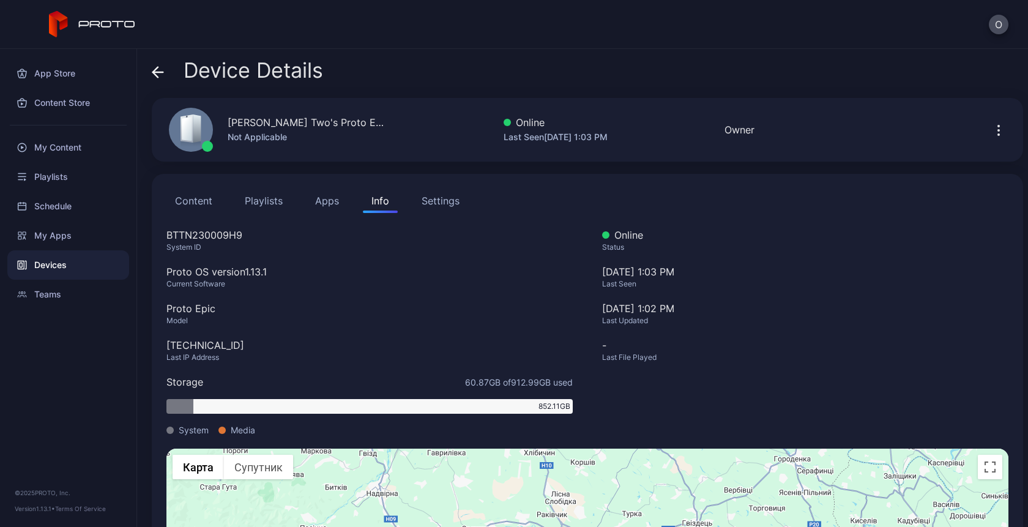
click at [194, 236] on div "BTTN230009H9" at bounding box center [369, 235] width 406 height 15
copy div "BTTN230009H9"
click at [151, 67] on div "Device Details Oksana Two's Proto Epic Not Applicable Online Last Seen [DATE] 1…" at bounding box center [582, 288] width 891 height 478
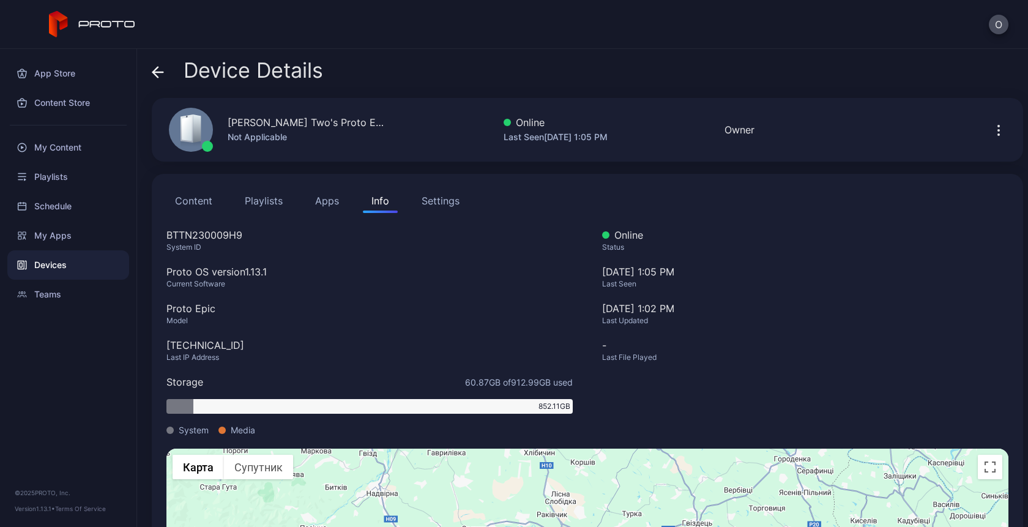
click at [162, 72] on icon at bounding box center [158, 72] width 10 height 0
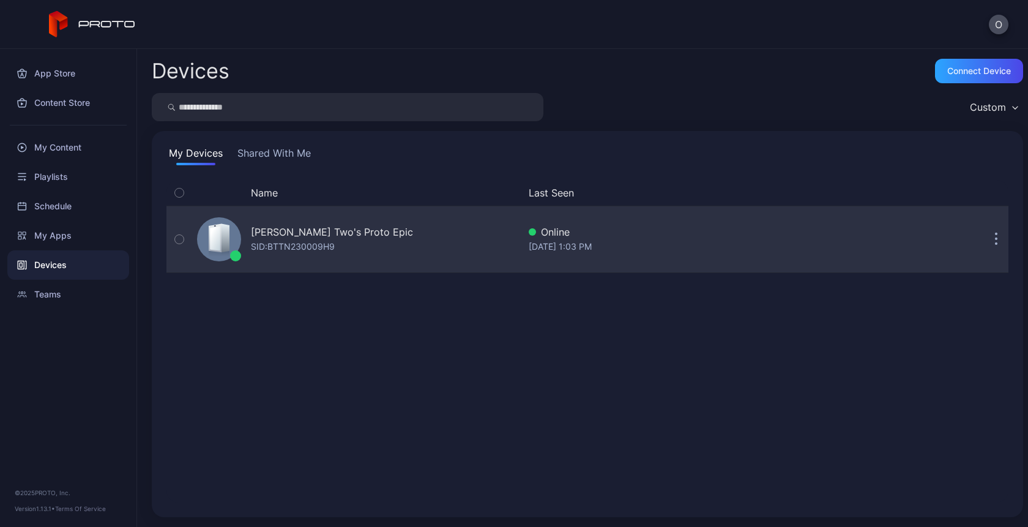
click at [305, 252] on div "SID: BTTN230009H9" at bounding box center [293, 246] width 84 height 15
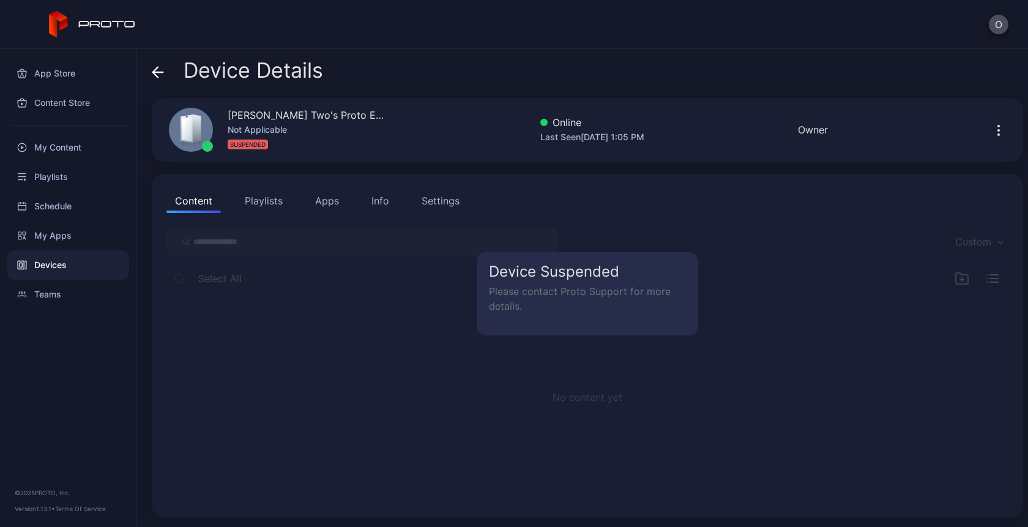
click at [273, 196] on button "Playlists" at bounding box center [263, 200] width 55 height 24
click at [188, 204] on button "Content" at bounding box center [193, 200] width 54 height 24
click at [580, 264] on h5 "Device Suspended" at bounding box center [587, 271] width 197 height 15
click at [351, 210] on div "Content Playlists Apps Info Settings" at bounding box center [587, 200] width 842 height 24
click at [374, 206] on div "Info" at bounding box center [380, 200] width 18 height 15
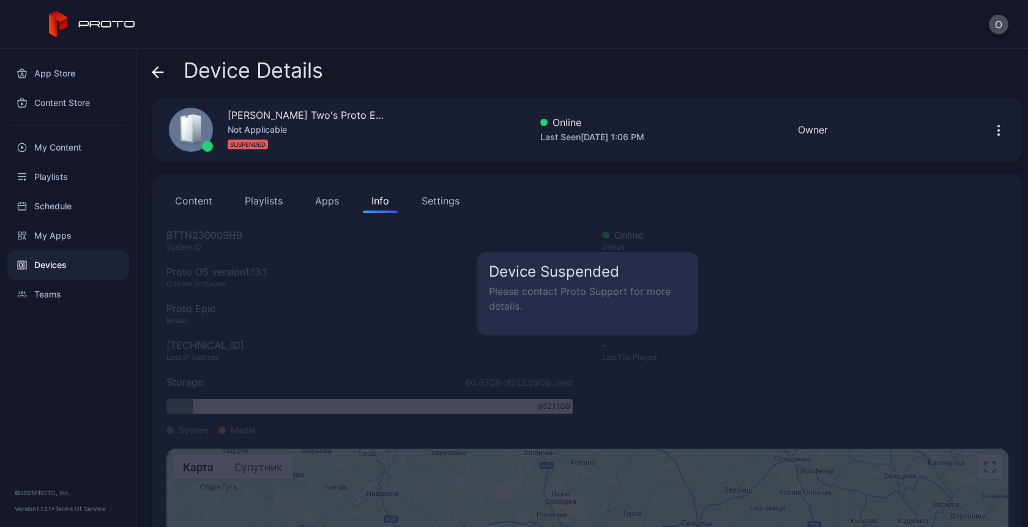
click at [431, 273] on div "Device Suspended Please contact Proto Support for more details." at bounding box center [587, 441] width 867 height 452
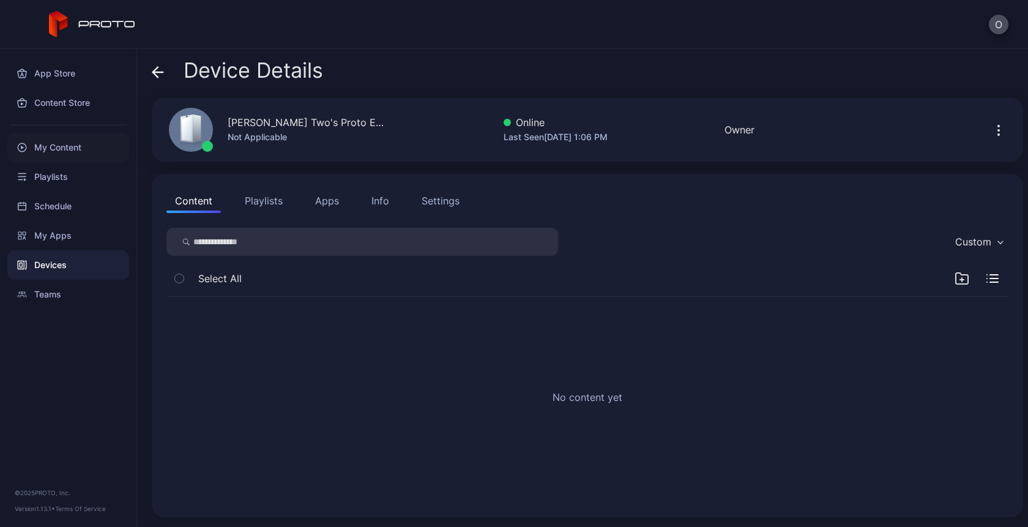
click at [51, 146] on div "My Content" at bounding box center [68, 147] width 122 height 29
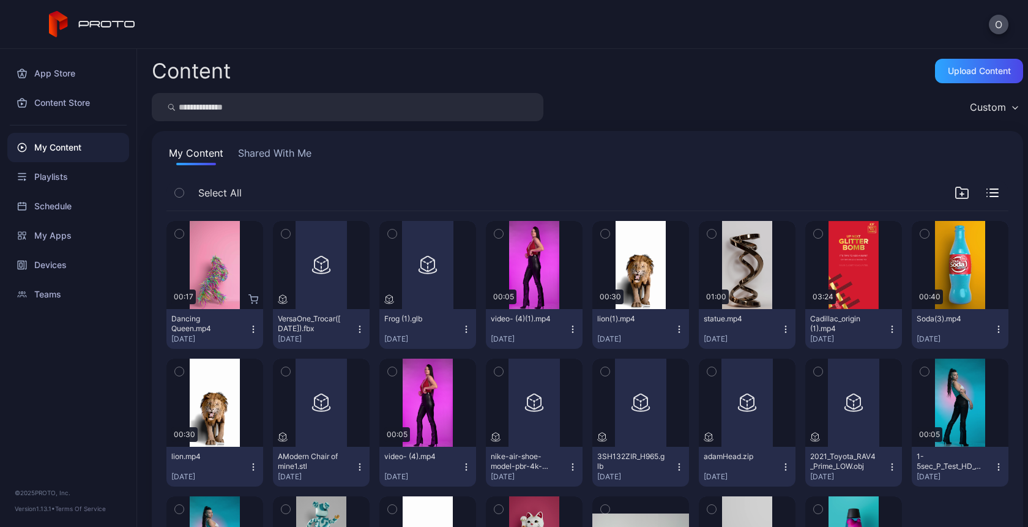
click at [249, 329] on icon "button" at bounding box center [253, 329] width 10 height 10
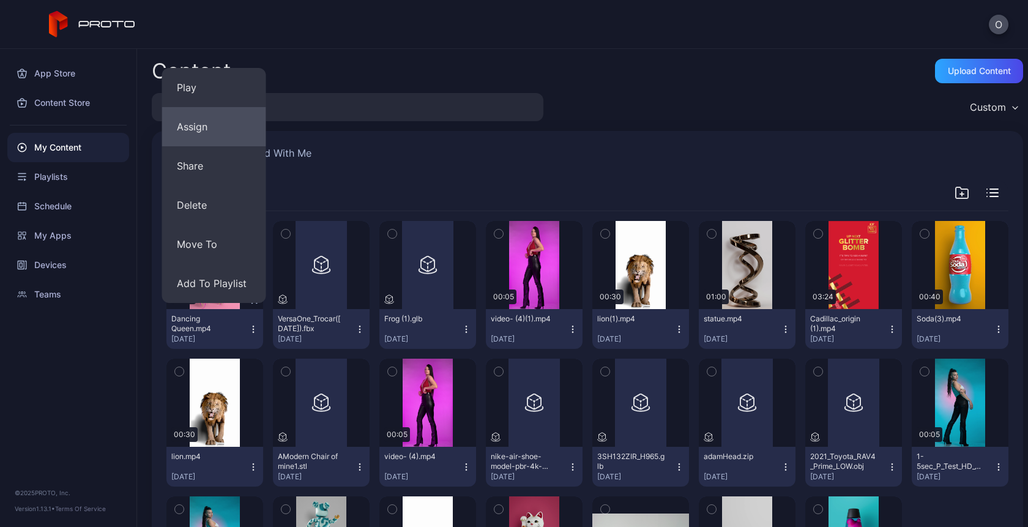
click at [206, 132] on button "Assign" at bounding box center [214, 126] width 104 height 39
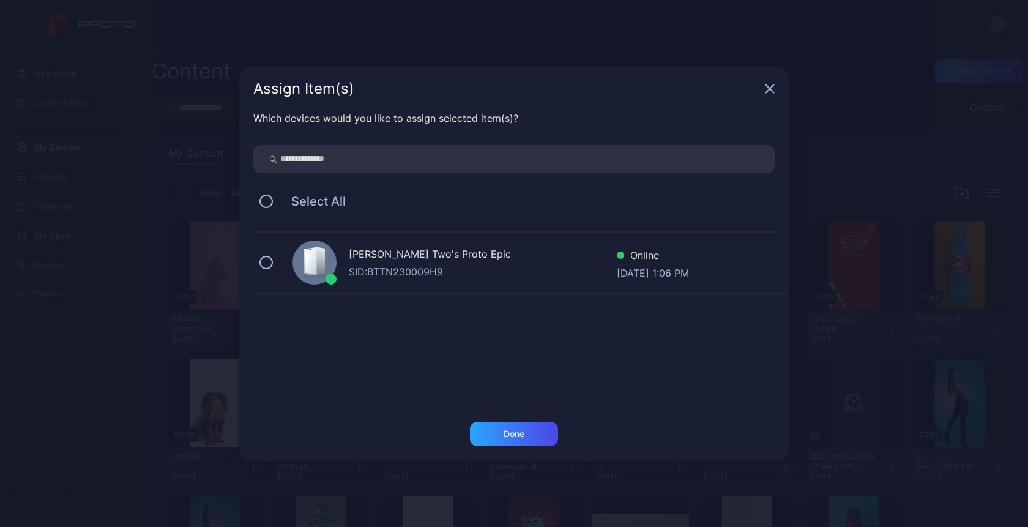
click at [313, 268] on icon at bounding box center [310, 262] width 10 height 24
click at [508, 450] on div "Done" at bounding box center [514, 441] width 551 height 39
click at [511, 441] on div "Done" at bounding box center [514, 434] width 88 height 24
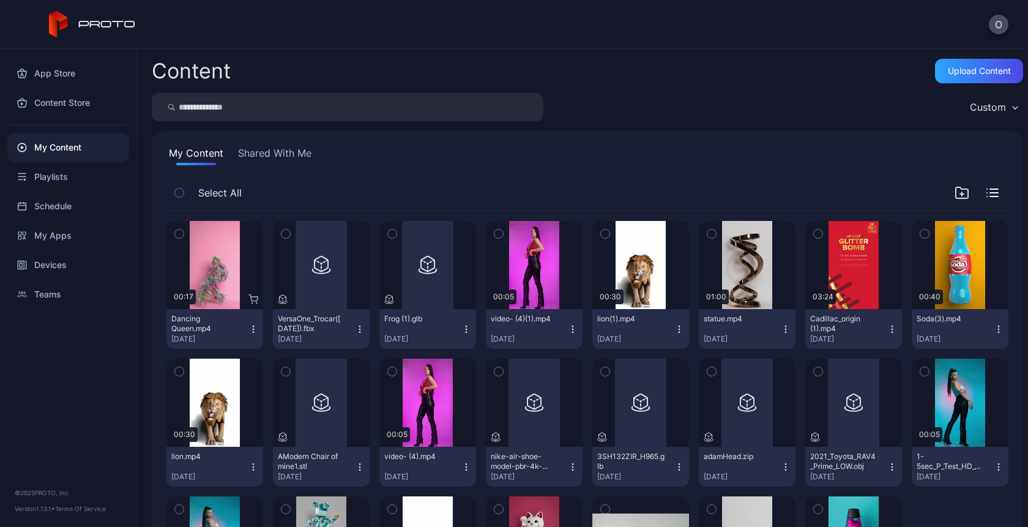
click at [567, 321] on button "video- (4)(1).mp4 Sep 2, 2025" at bounding box center [534, 329] width 97 height 40
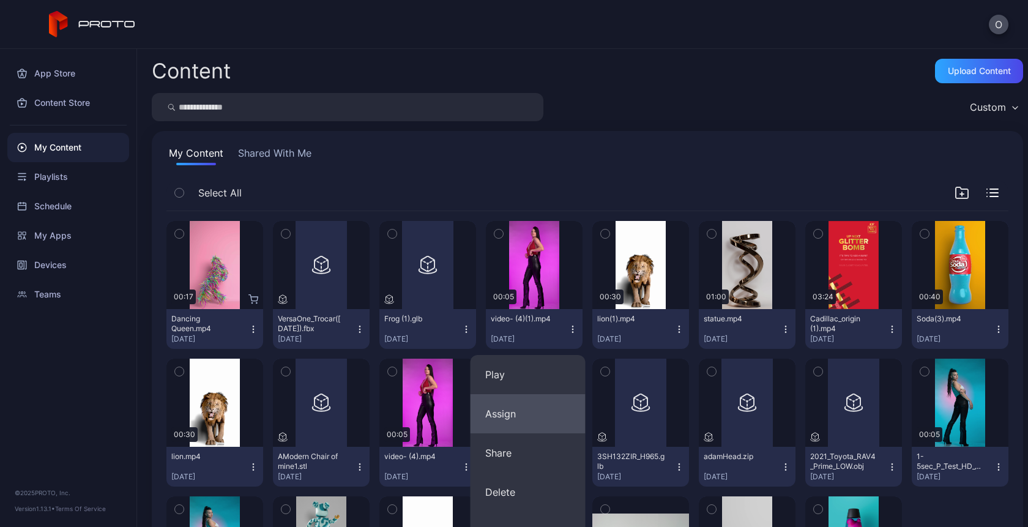
click at [523, 411] on button "Assign" at bounding box center [528, 413] width 115 height 39
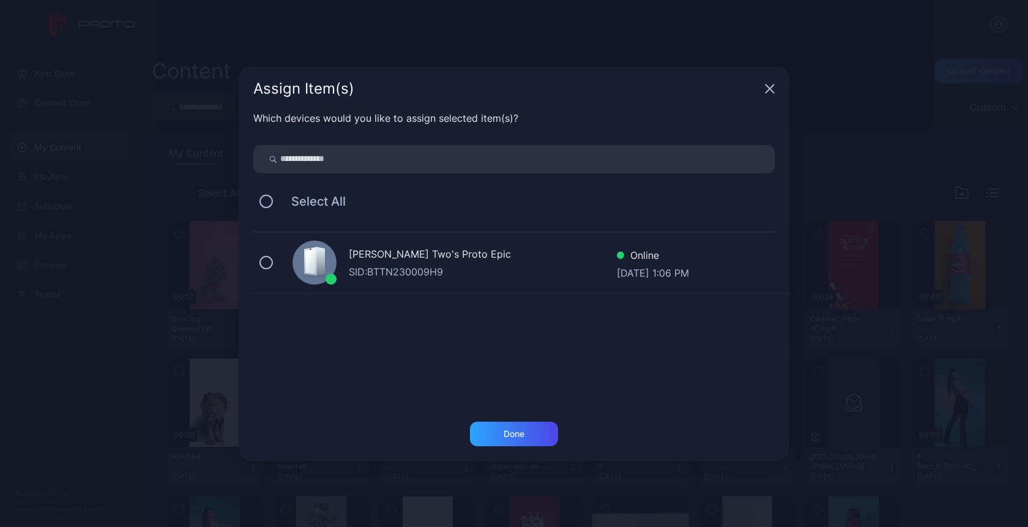
click at [515, 274] on div "SID: BTTN230009H9" at bounding box center [483, 271] width 268 height 15
click at [501, 427] on div "Done" at bounding box center [514, 434] width 88 height 24
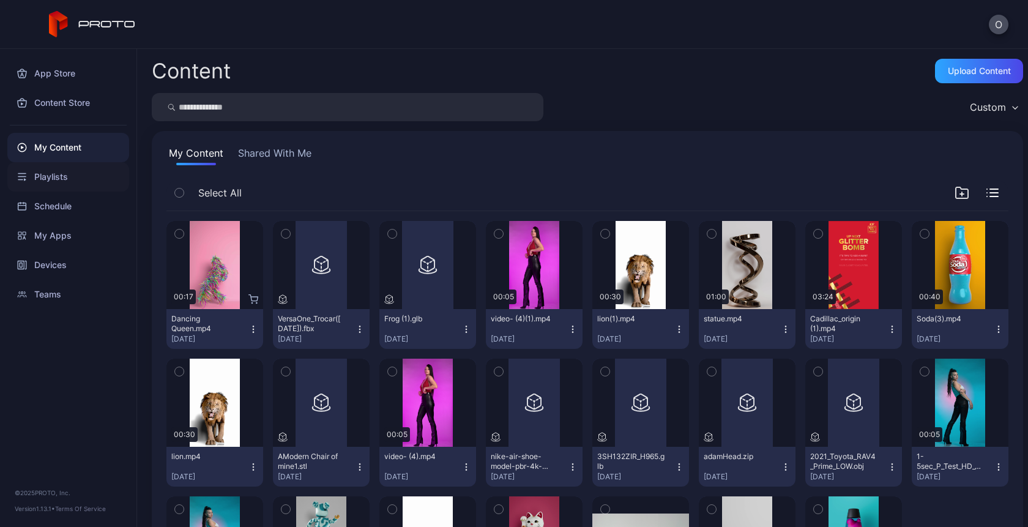
click at [39, 179] on div "Playlists" at bounding box center [68, 176] width 122 height 29
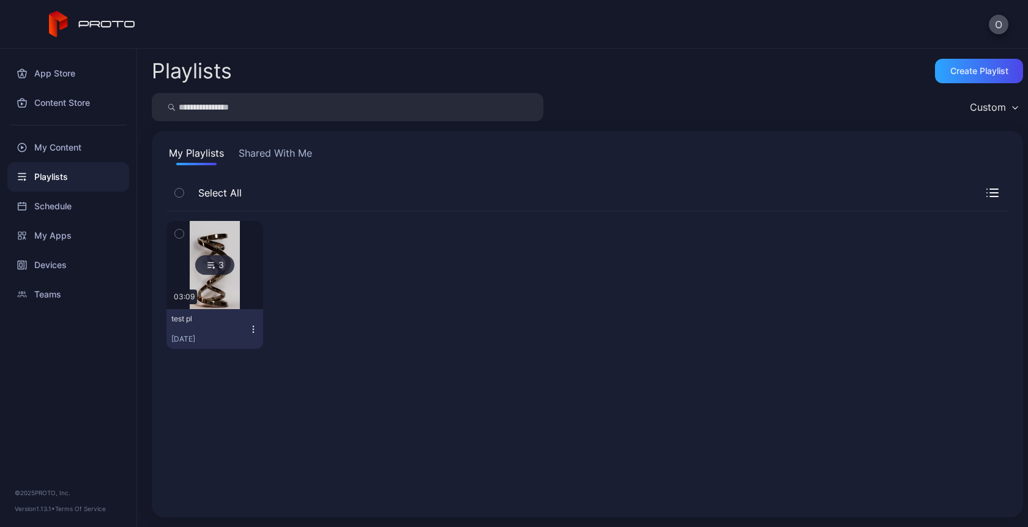
click at [252, 328] on icon "button" at bounding box center [253, 329] width 10 height 10
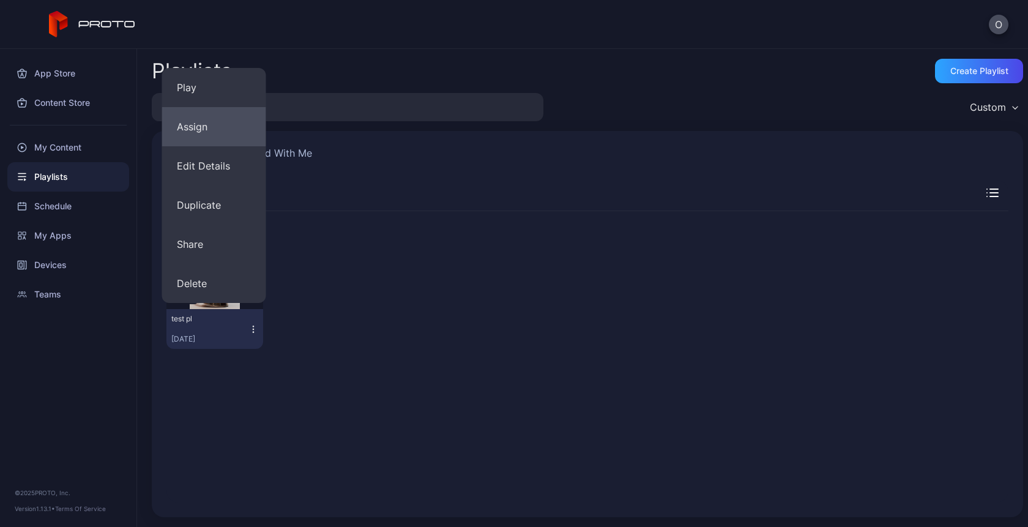
click at [214, 128] on button "Assign" at bounding box center [214, 126] width 104 height 39
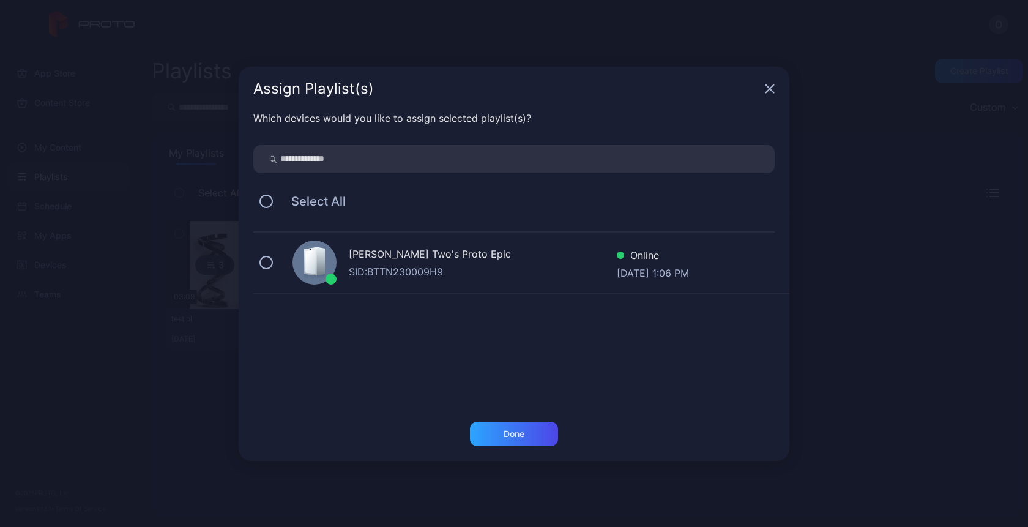
click at [326, 263] on div at bounding box center [315, 263] width 44 height 44
click at [498, 428] on div "Done" at bounding box center [514, 434] width 88 height 24
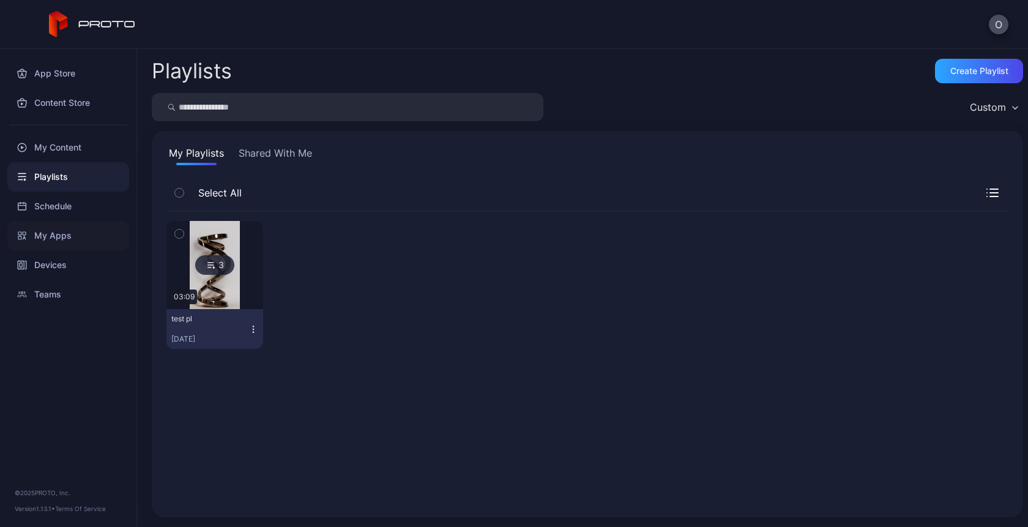
click at [53, 237] on div "My Apps" at bounding box center [68, 235] width 122 height 29
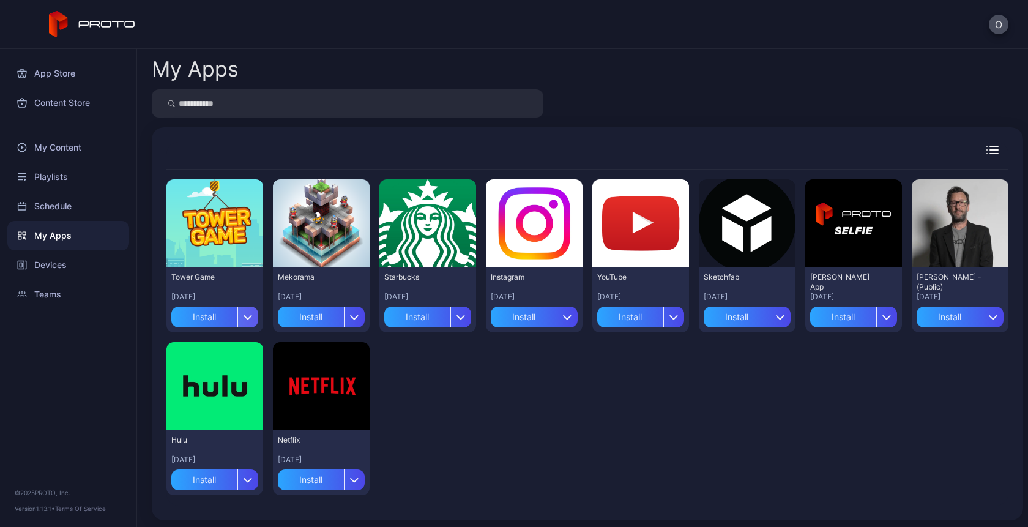
click at [239, 317] on div "button" at bounding box center [247, 317] width 21 height 21
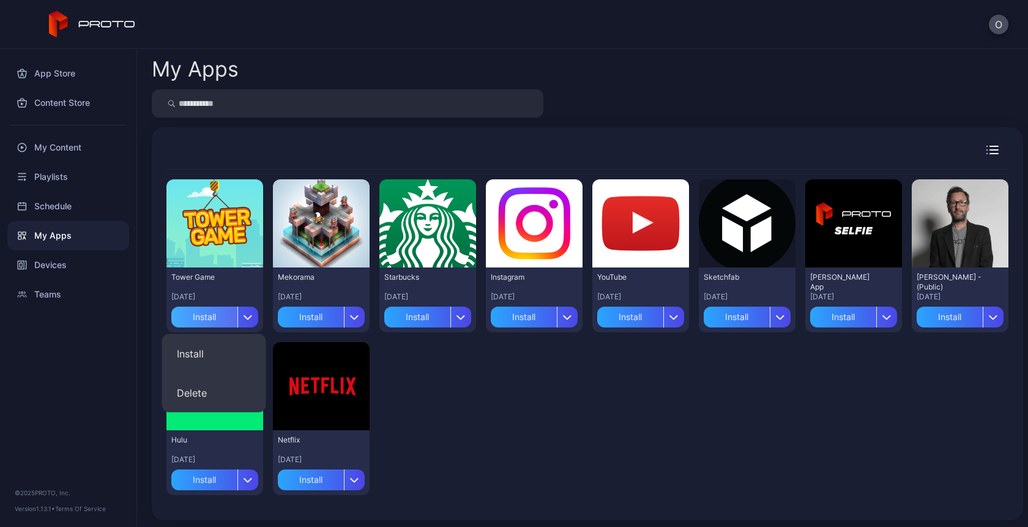
click at [208, 317] on div "Install" at bounding box center [204, 317] width 66 height 21
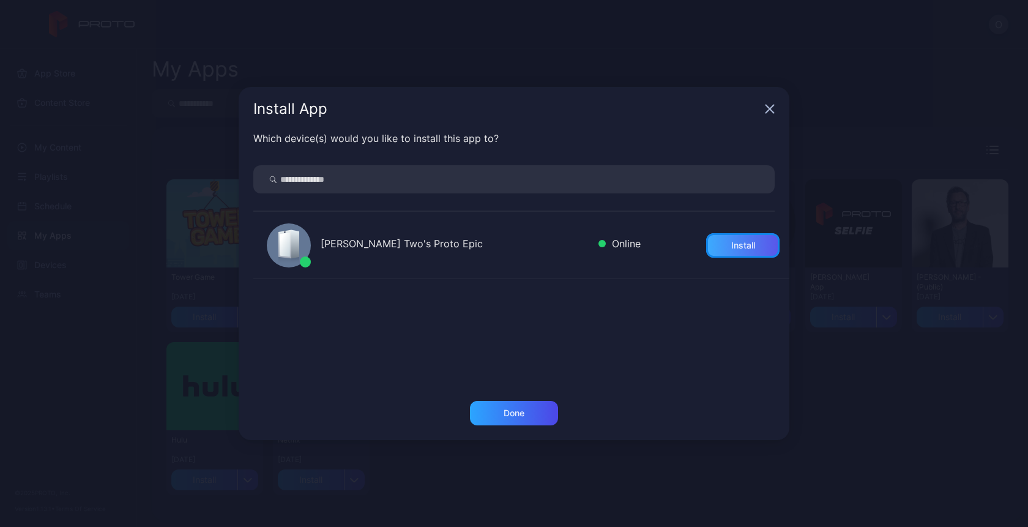
click at [715, 244] on div "Install" at bounding box center [742, 245] width 73 height 24
click at [507, 418] on div "Done" at bounding box center [514, 413] width 21 height 10
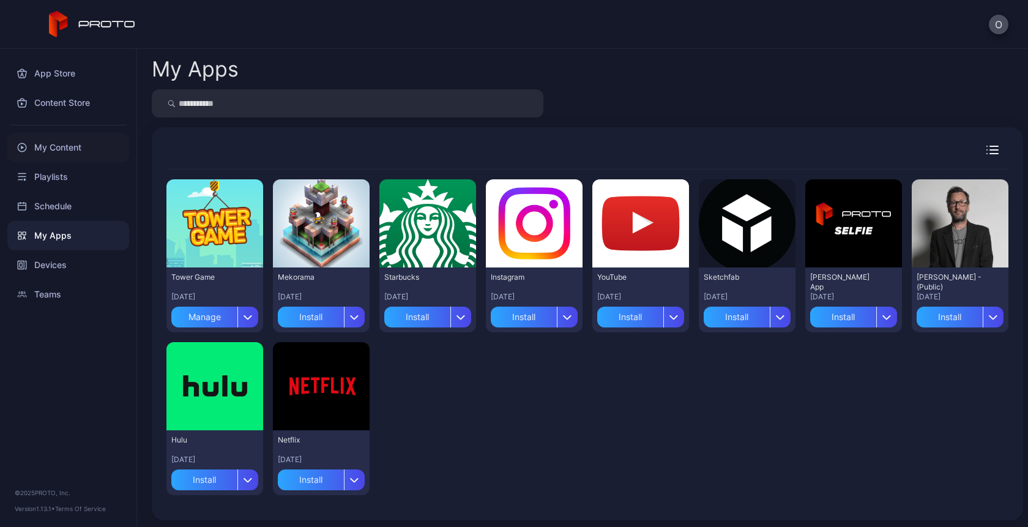
click at [96, 151] on div "My Content" at bounding box center [68, 147] width 122 height 29
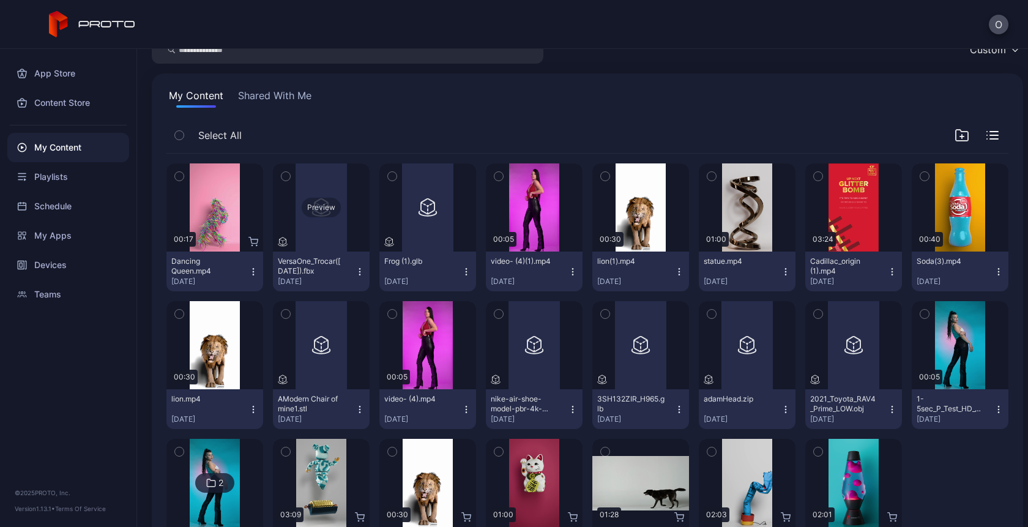
scroll to position [132, 0]
